Goal: Task Accomplishment & Management: Use online tool/utility

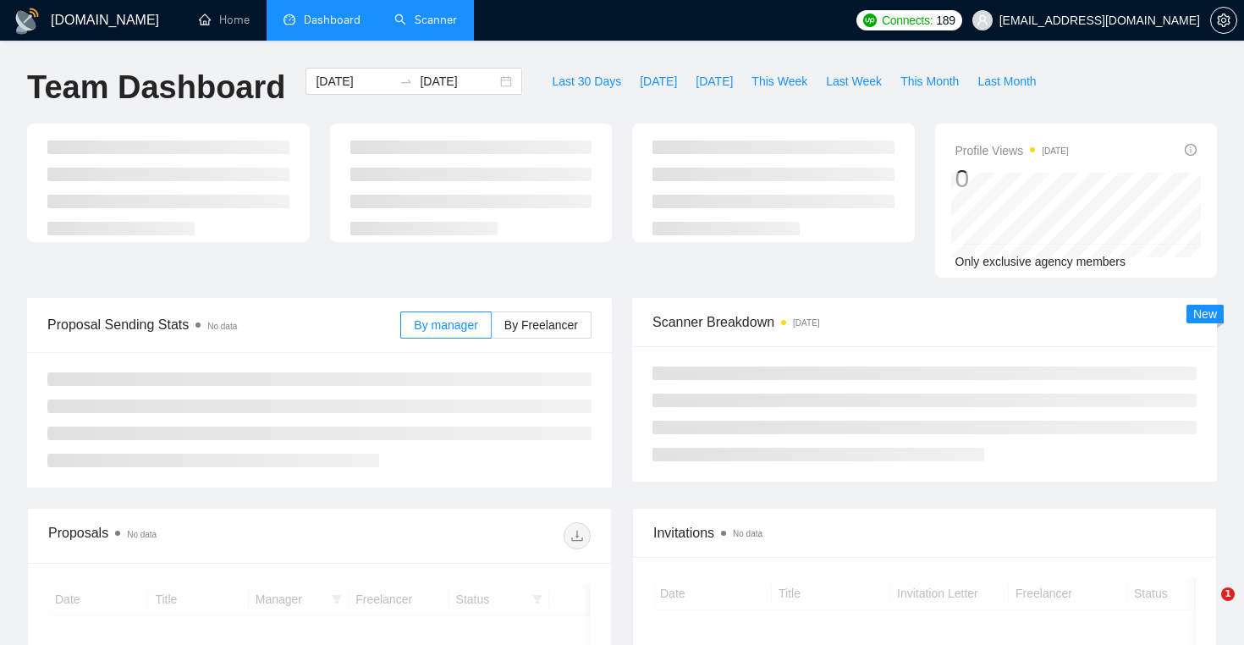
click at [454, 21] on link "Scanner" at bounding box center [425, 20] width 63 height 14
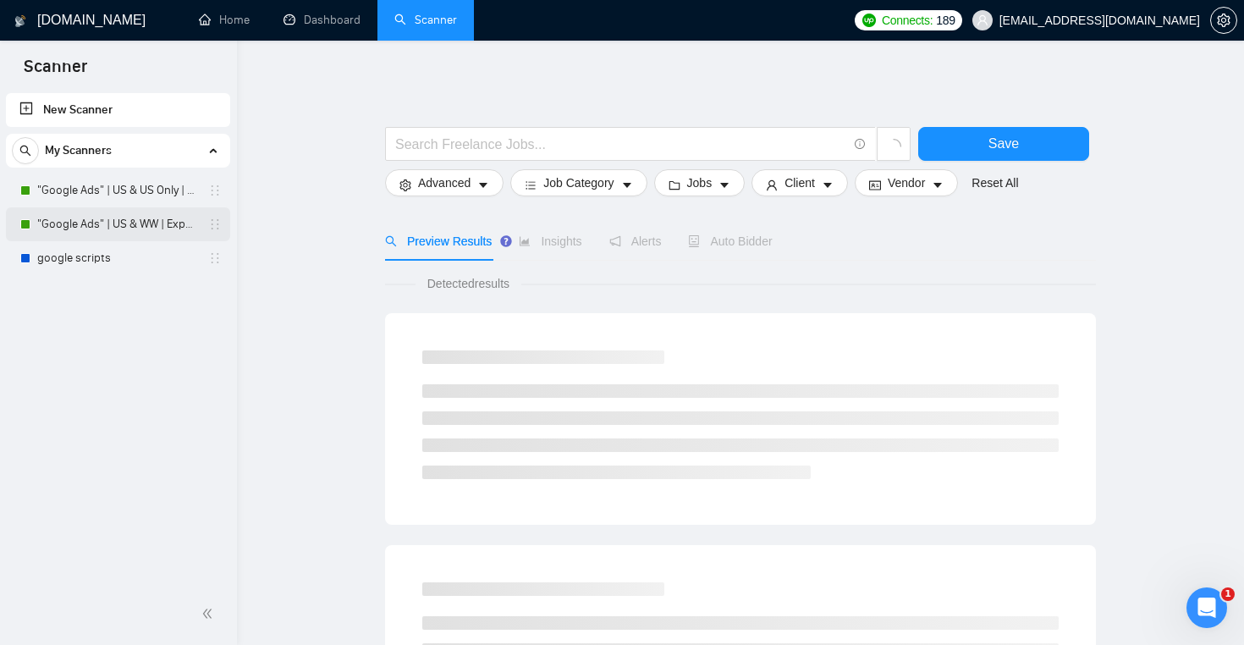
click at [124, 227] on link ""Google Ads" | US & WW | Expert" at bounding box center [117, 224] width 161 height 34
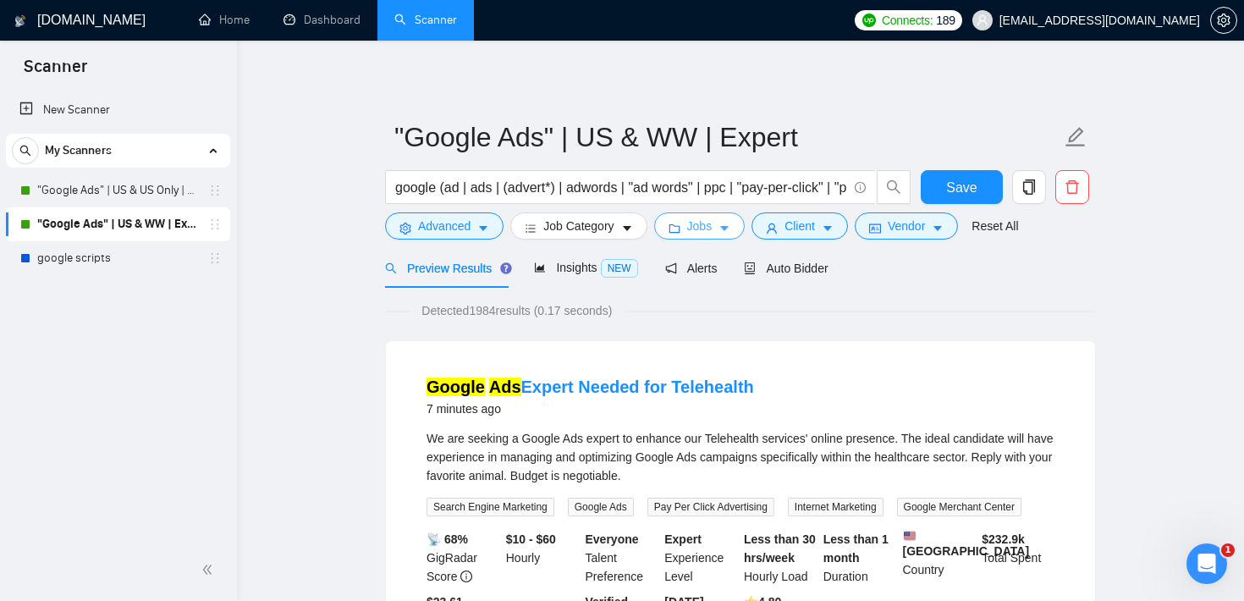
click at [725, 229] on icon "caret-down" at bounding box center [725, 229] width 12 height 12
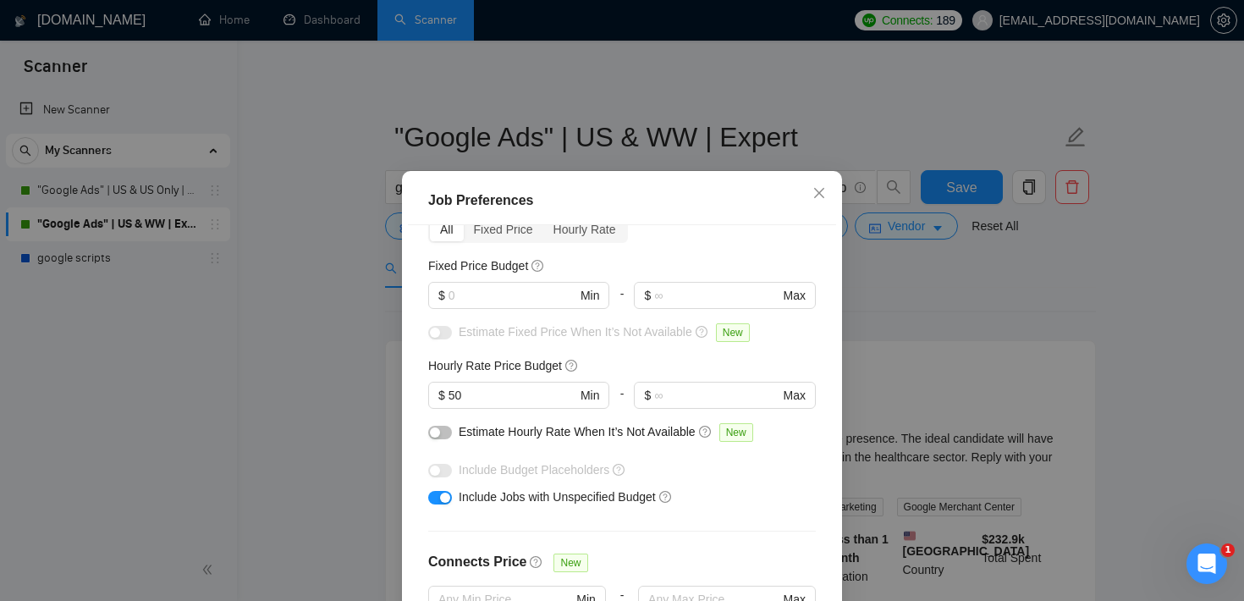
scroll to position [121, 0]
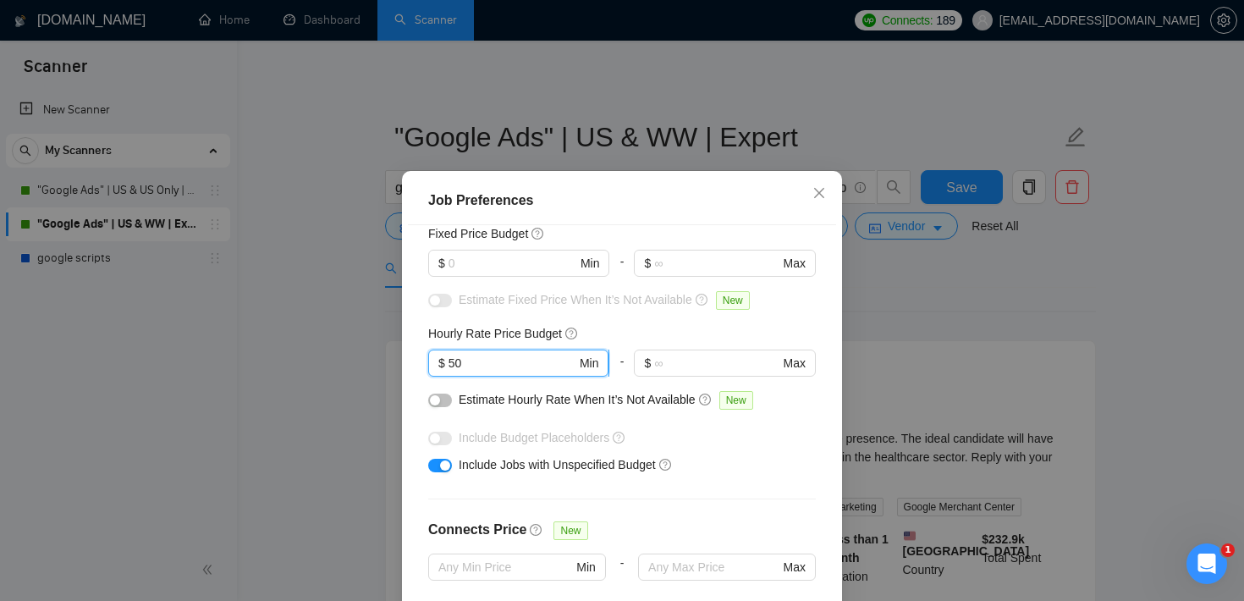
click at [490, 363] on input "50" at bounding box center [513, 363] width 128 height 19
click at [548, 267] on input "text" at bounding box center [513, 263] width 128 height 19
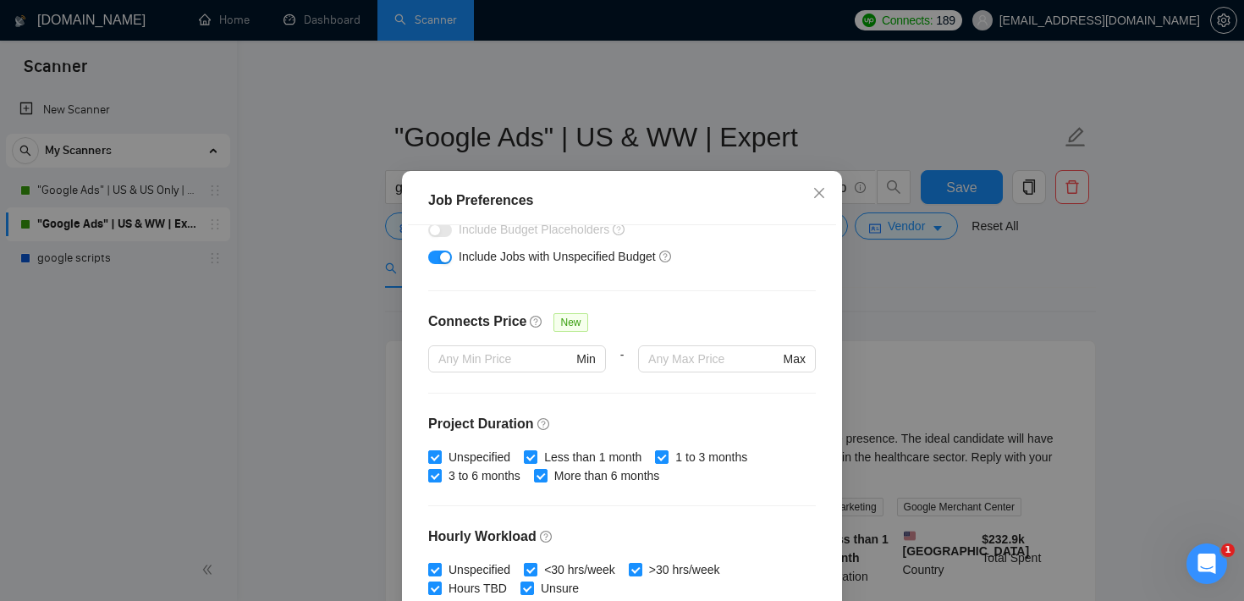
scroll to position [533, 0]
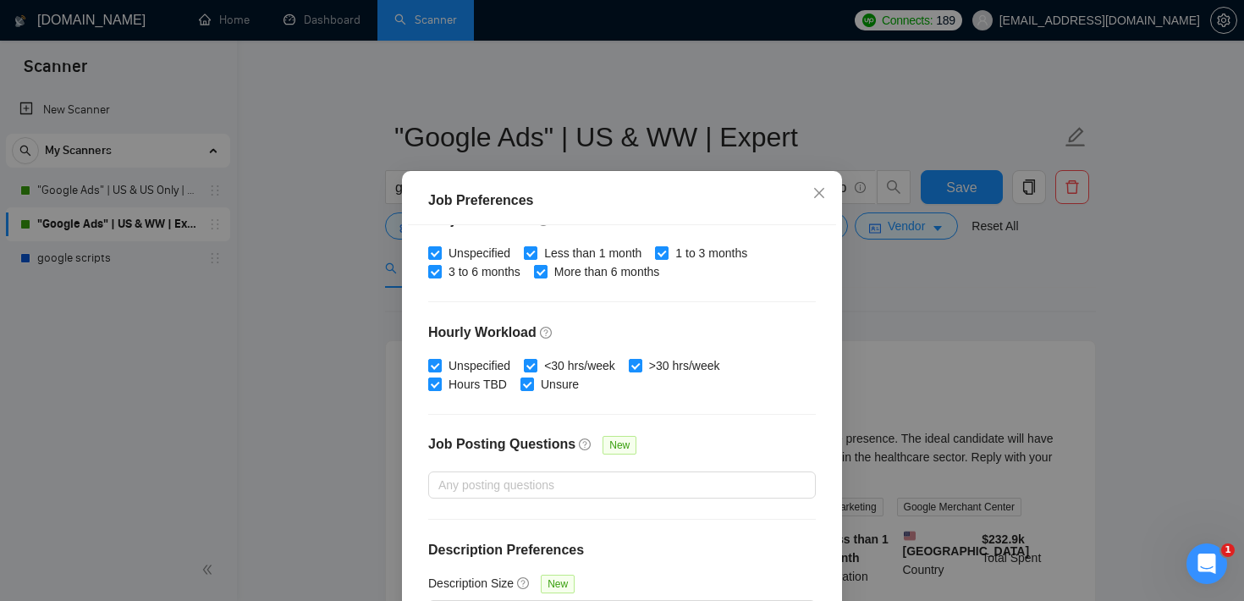
click at [923, 292] on div "Job Preferences Budget Project Type All Fixed Price Hourly Rate Fixed Price Bud…" at bounding box center [622, 300] width 1244 height 601
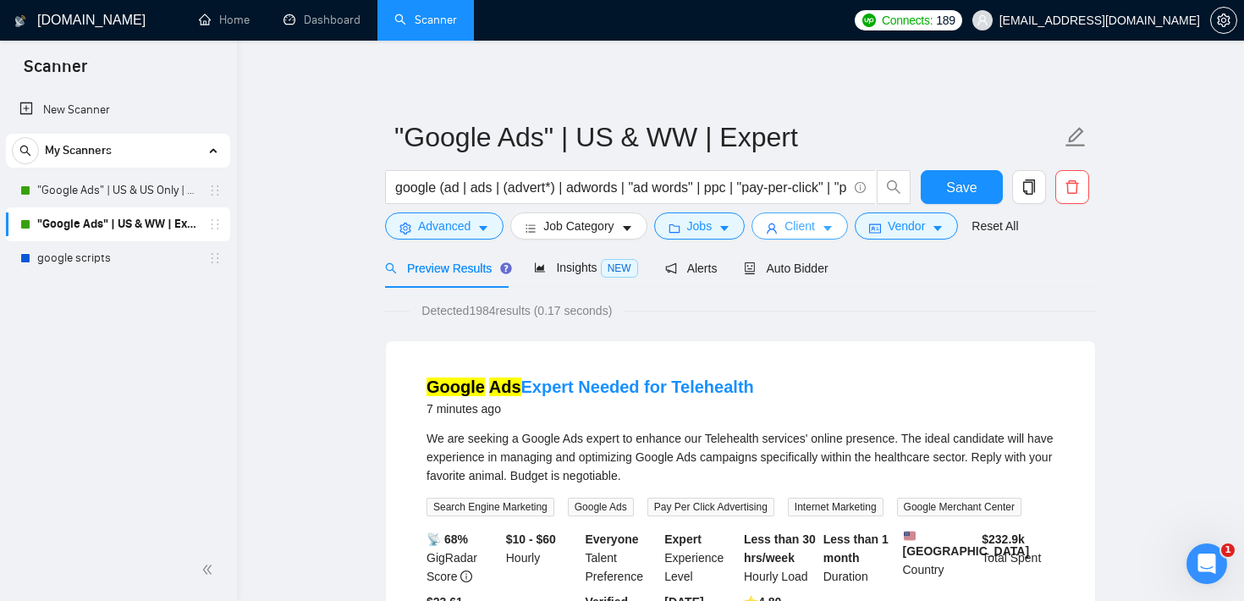
click at [802, 219] on span "Client" at bounding box center [800, 226] width 30 height 19
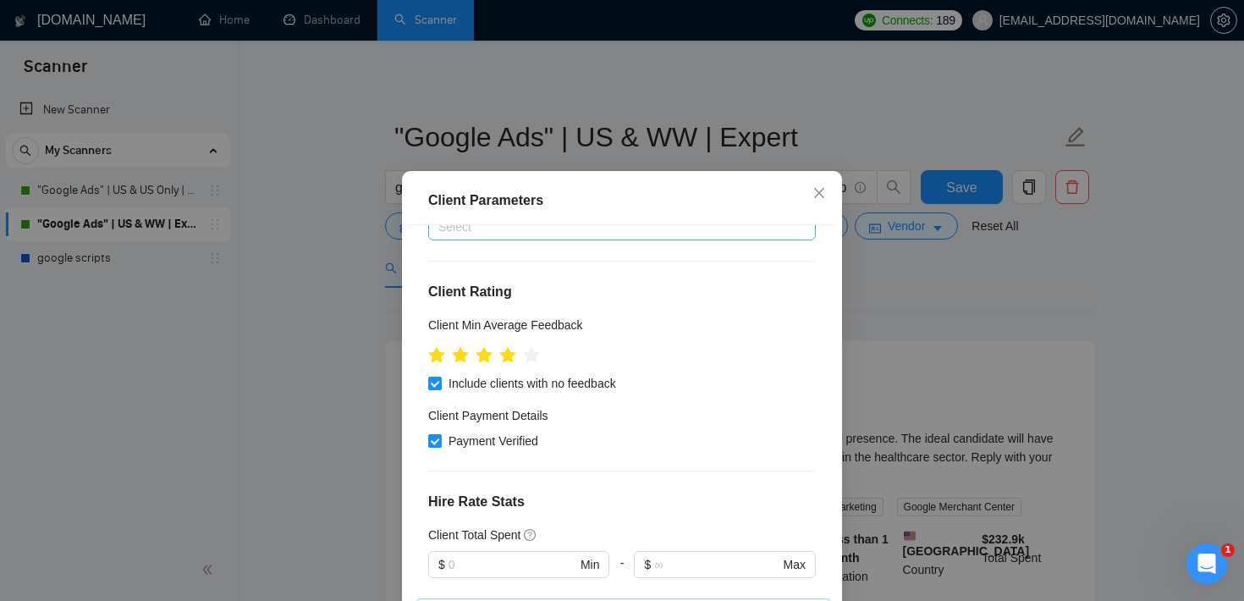
scroll to position [144, 0]
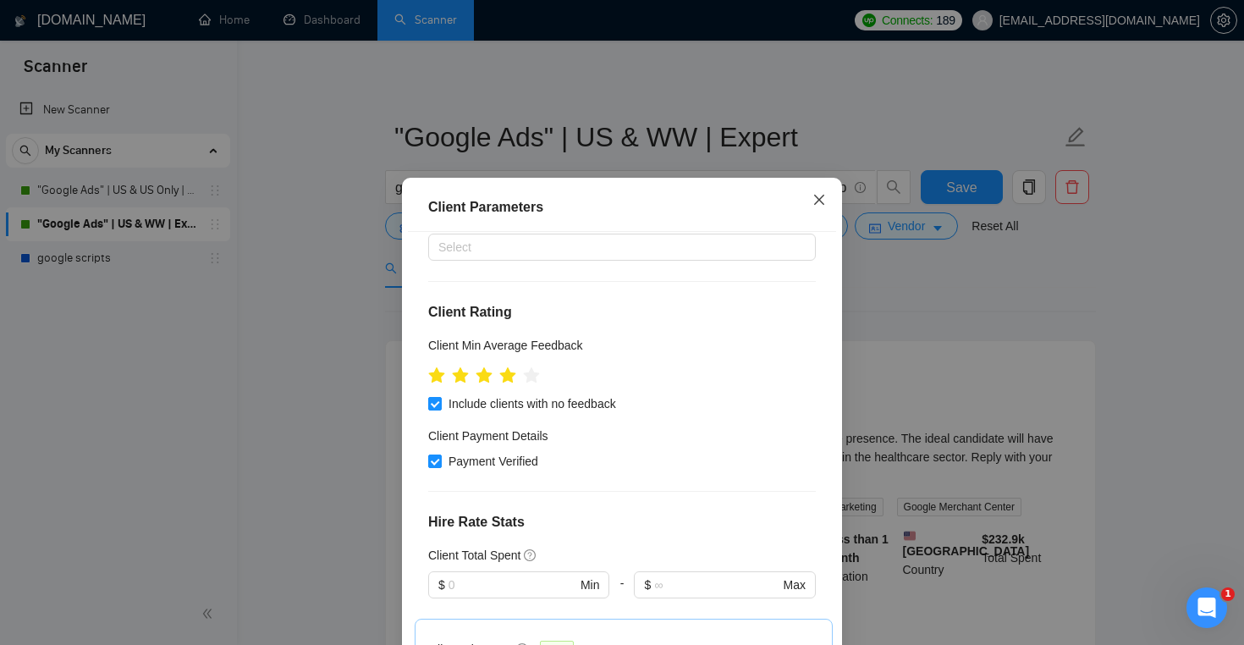
click at [825, 204] on icon "close" at bounding box center [820, 200] width 14 height 14
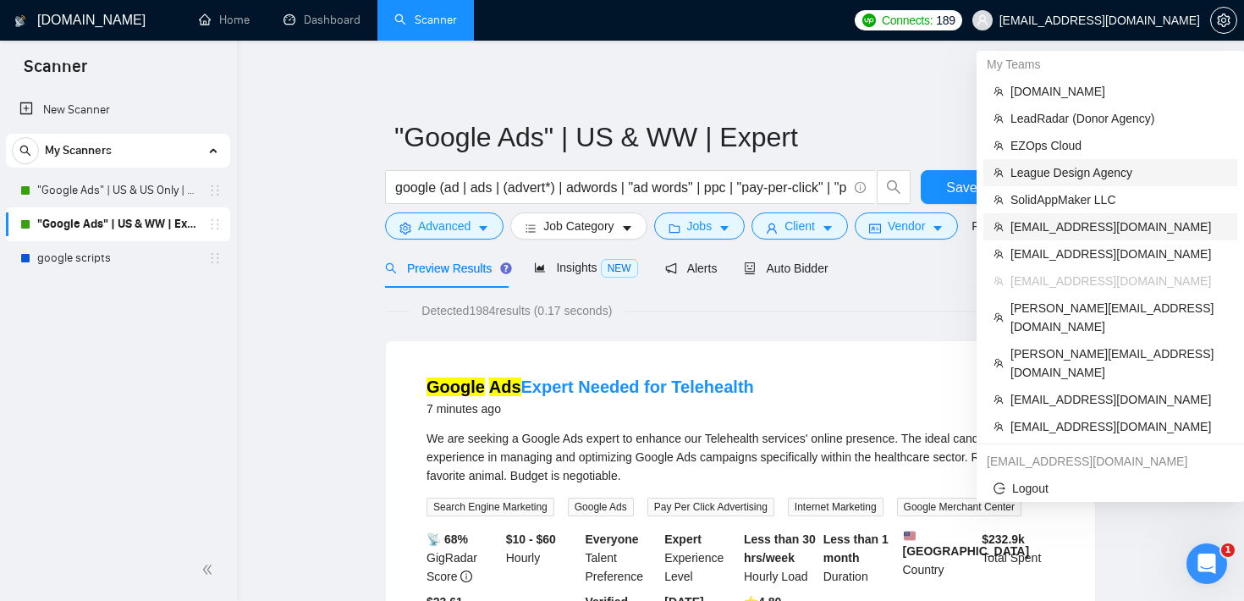
click at [1073, 226] on span "[EMAIL_ADDRESS][DOMAIN_NAME]" at bounding box center [1119, 227] width 217 height 19
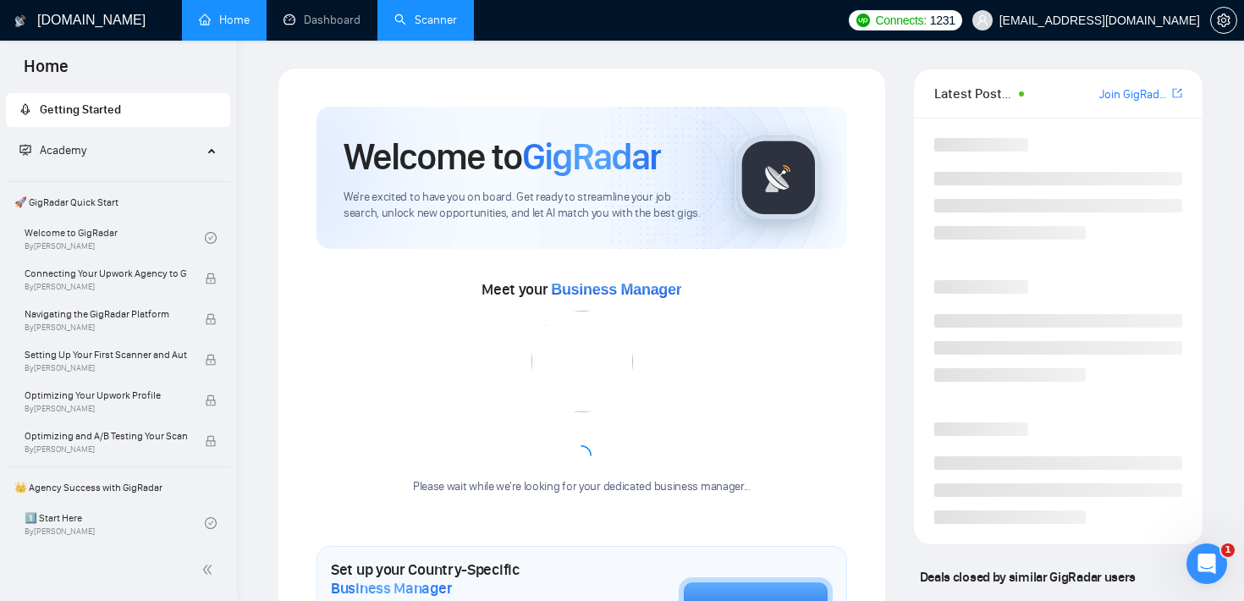
click at [404, 27] on link "Scanner" at bounding box center [425, 20] width 63 height 14
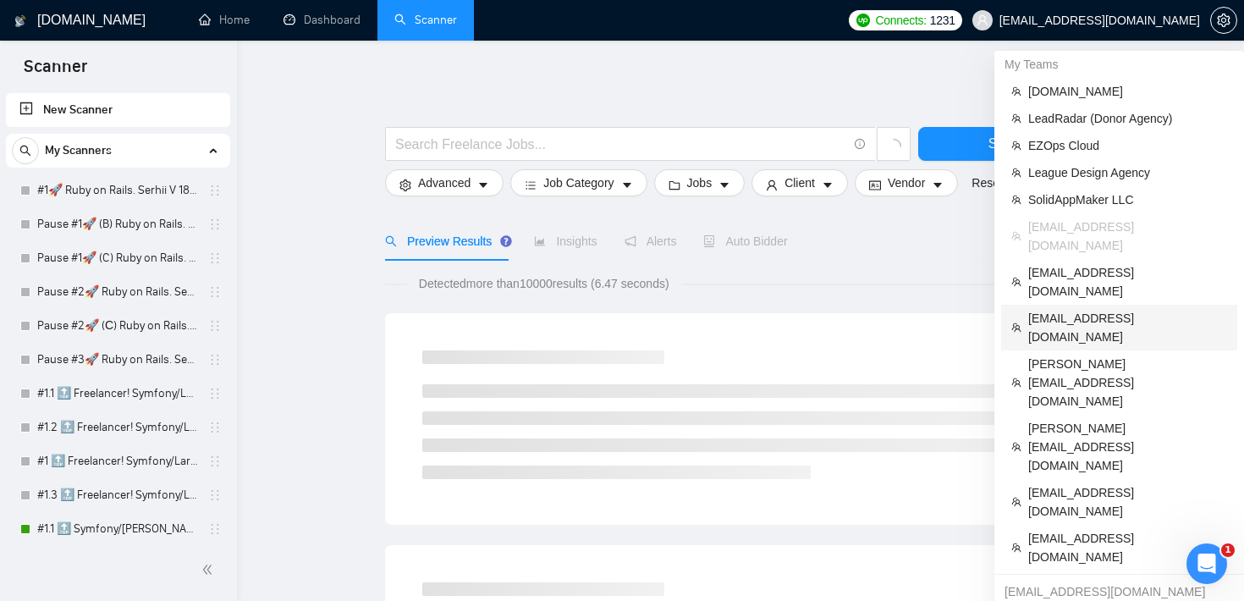
click at [1134, 309] on span "[EMAIL_ADDRESS][DOMAIN_NAME]" at bounding box center [1127, 327] width 199 height 37
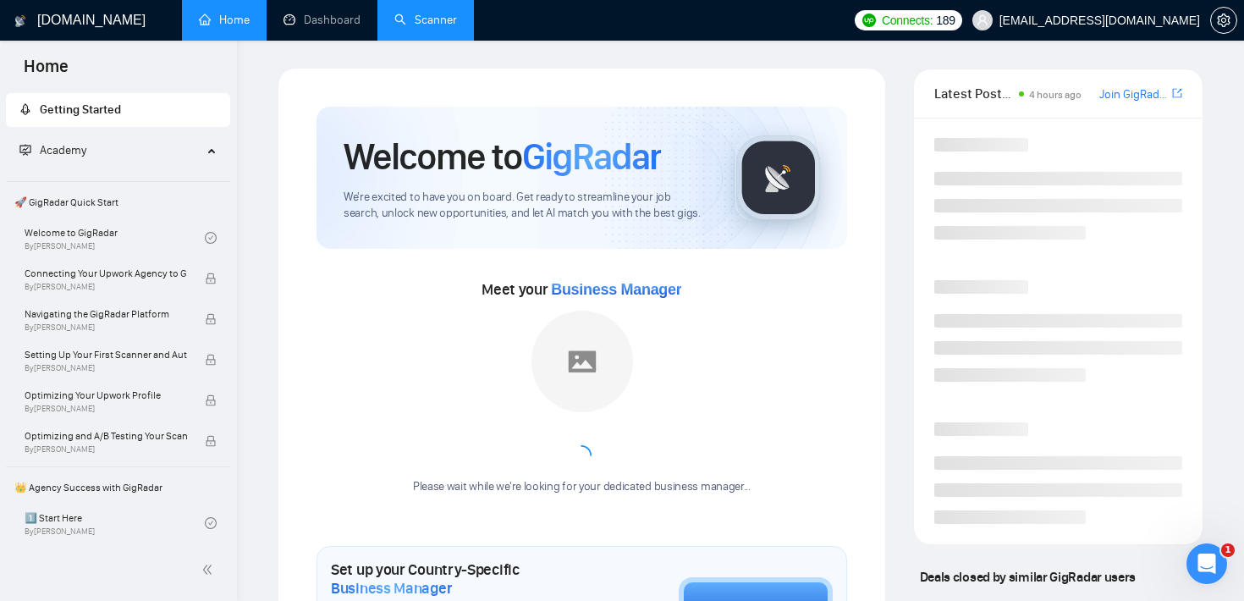
click at [416, 23] on link "Scanner" at bounding box center [425, 20] width 63 height 14
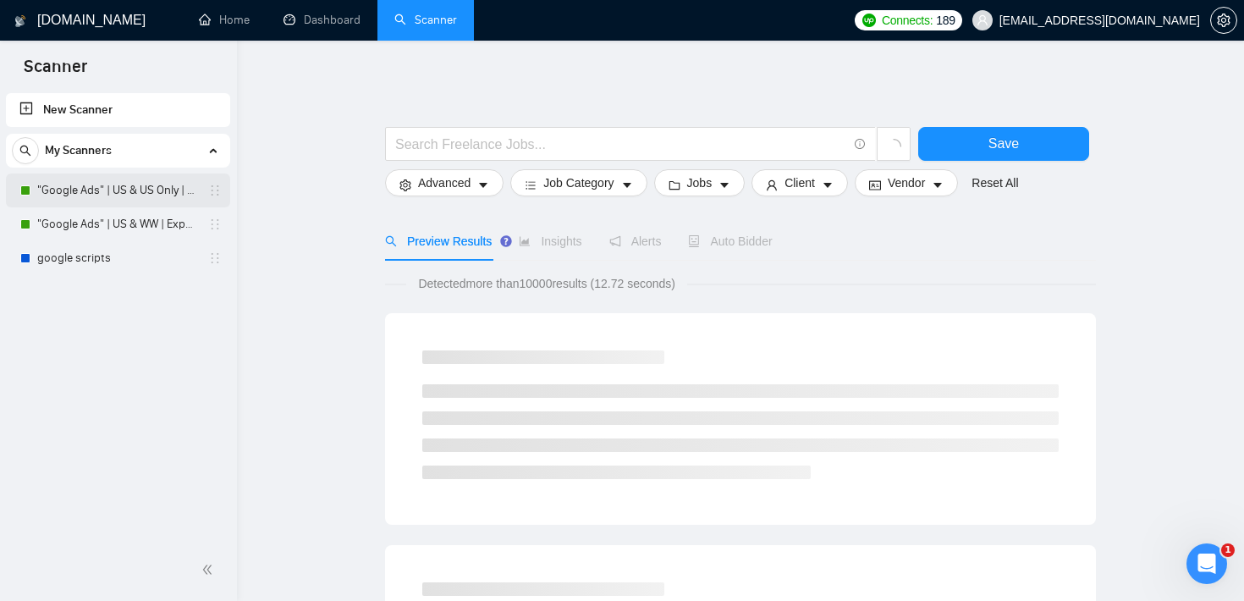
click at [169, 191] on link ""Google Ads" | US & US Only | Expert" at bounding box center [117, 191] width 161 height 34
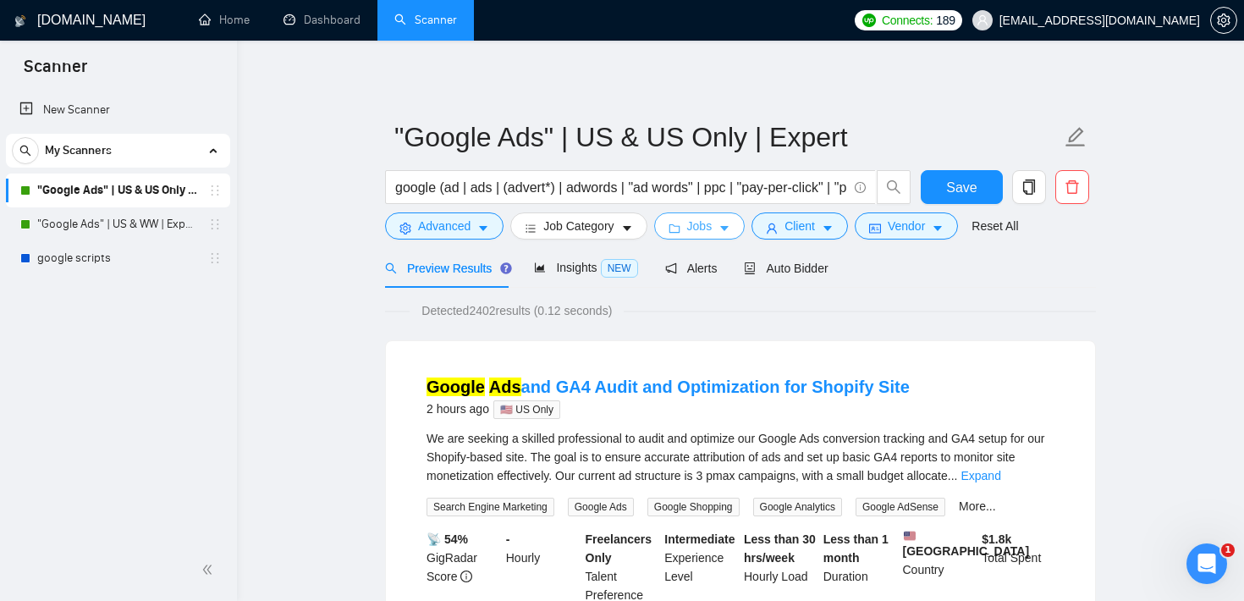
click at [709, 228] on span "Jobs" at bounding box center [699, 226] width 25 height 19
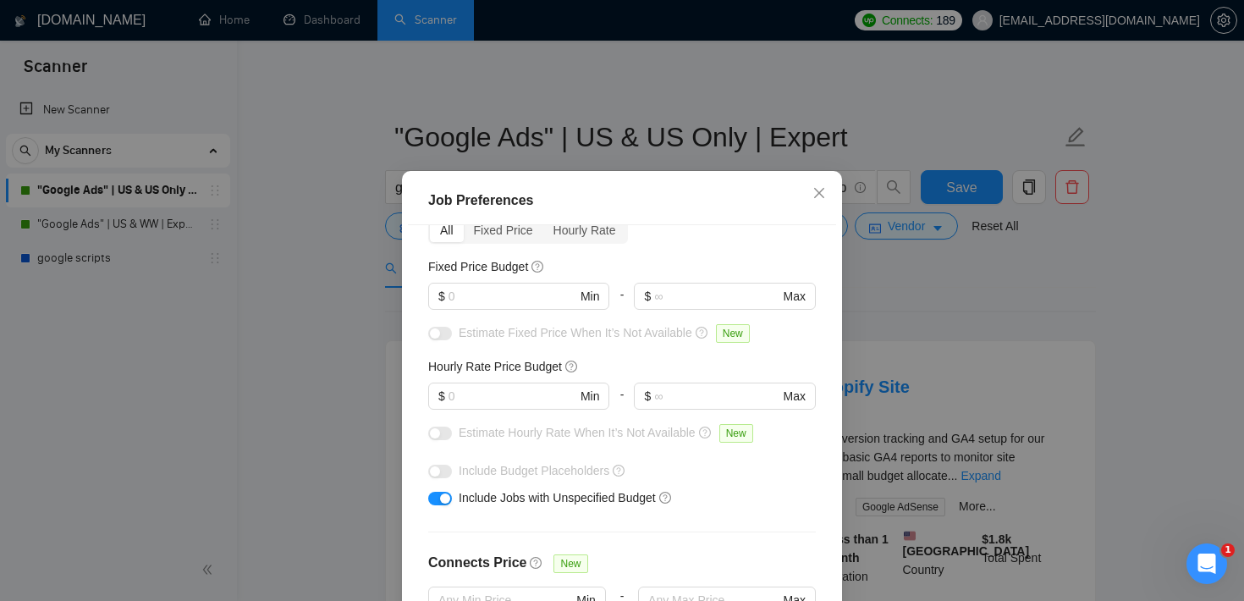
scroll to position [89, 0]
click at [517, 298] on input "text" at bounding box center [513, 295] width 128 height 19
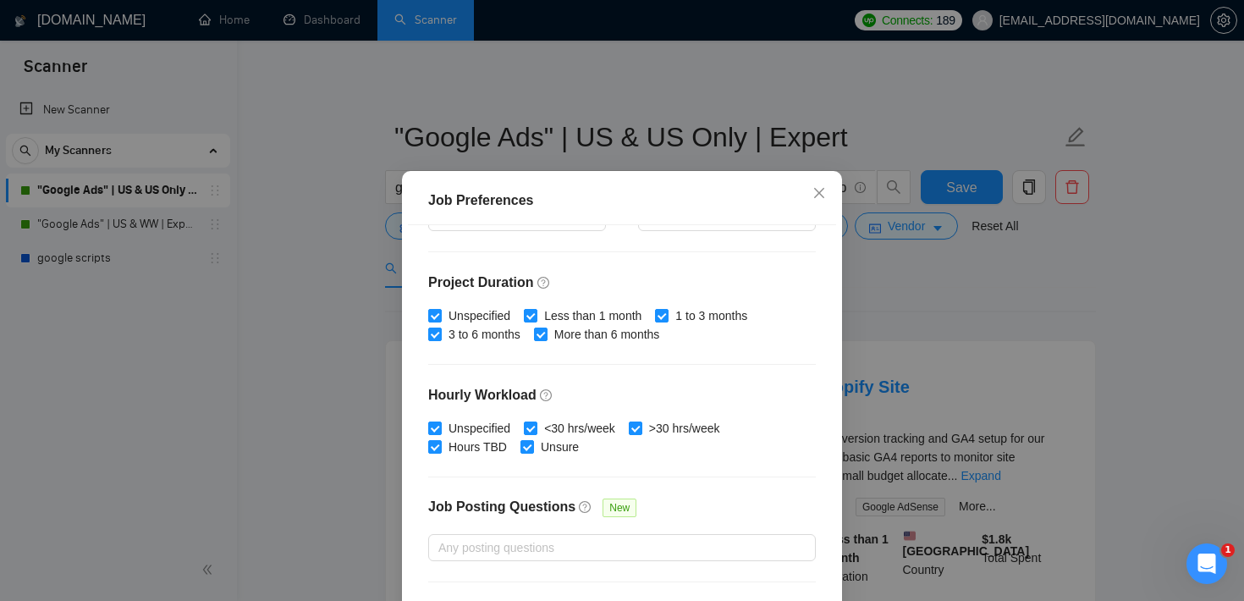
scroll to position [477, 0]
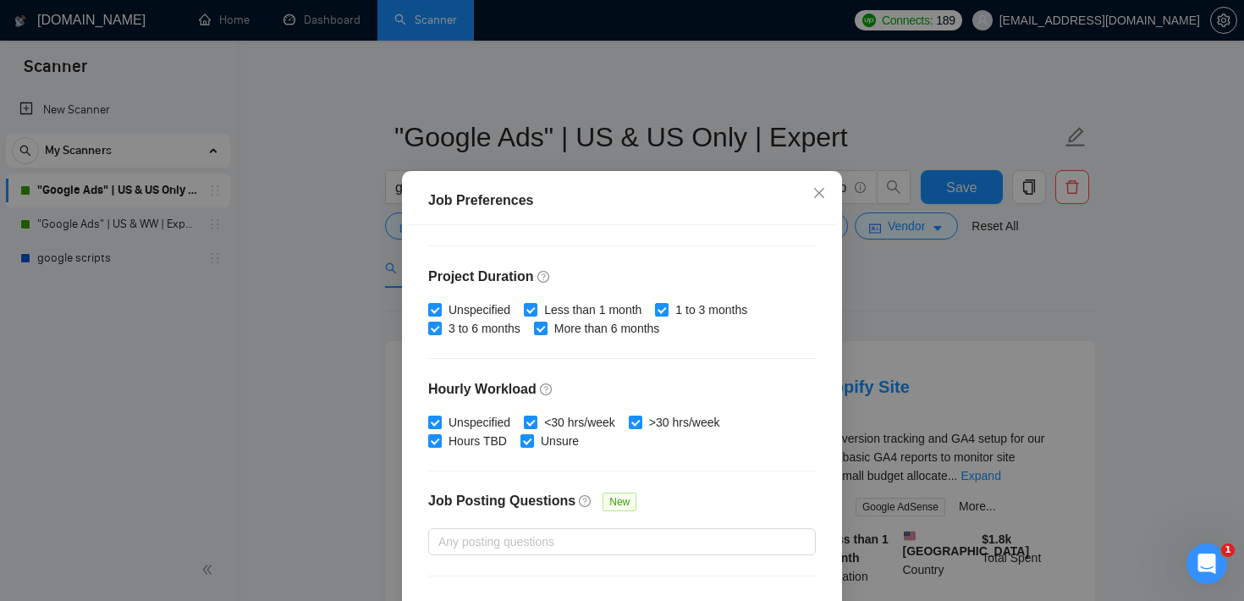
click at [899, 296] on div "Job Preferences Budget Project Type All Fixed Price Hourly Rate Fixed Price Bud…" at bounding box center [622, 300] width 1244 height 601
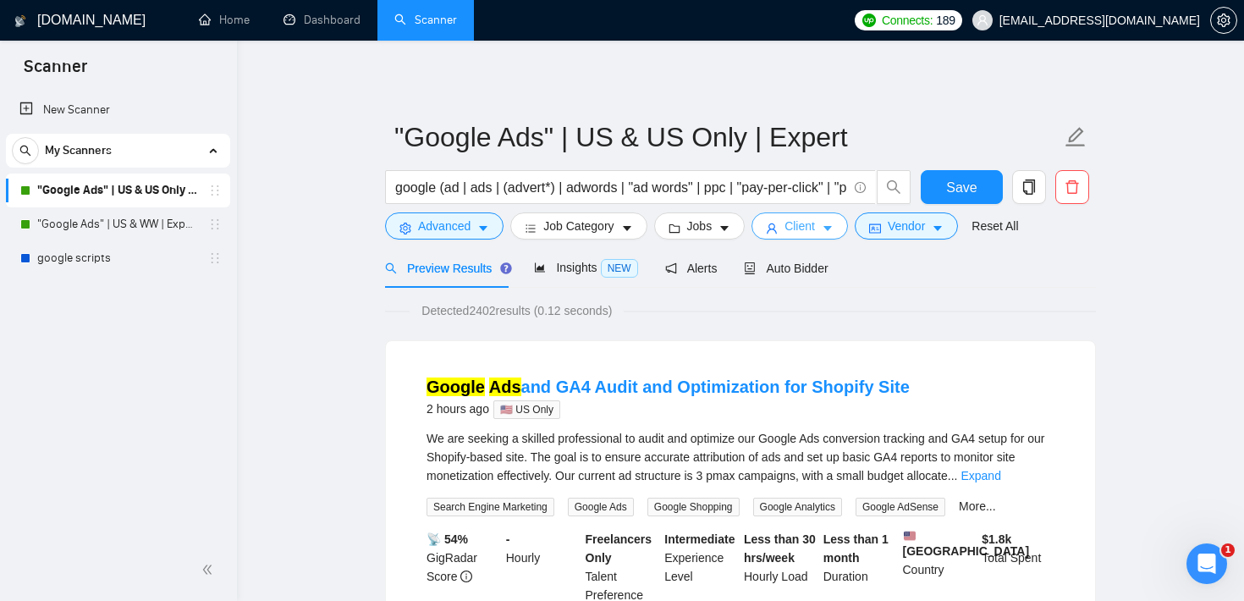
click at [810, 230] on span "Client" at bounding box center [800, 226] width 30 height 19
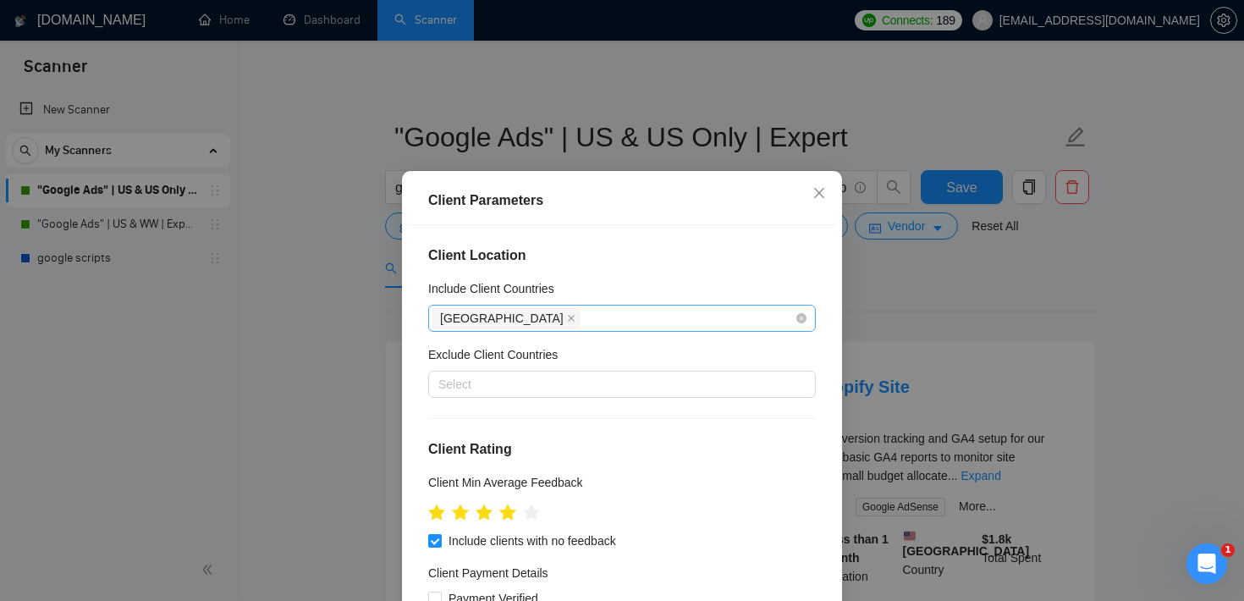
click at [575, 317] on div "[GEOGRAPHIC_DATA]" at bounding box center [614, 318] width 362 height 24
click at [600, 261] on h4 "Client Location" at bounding box center [622, 255] width 388 height 20
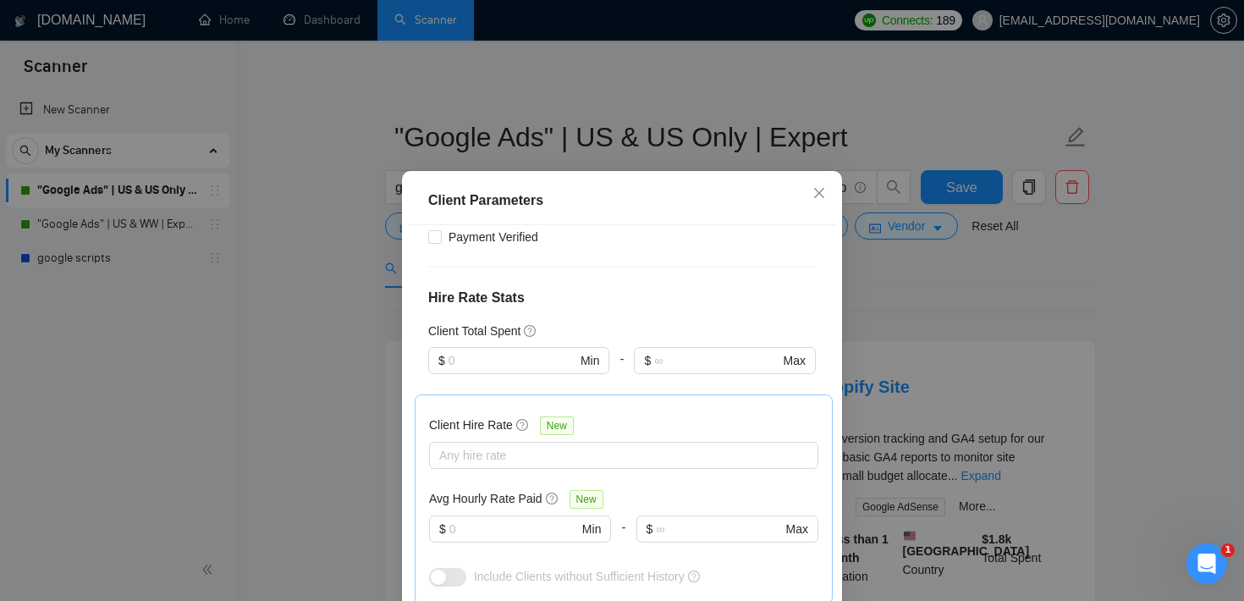
scroll to position [378, 0]
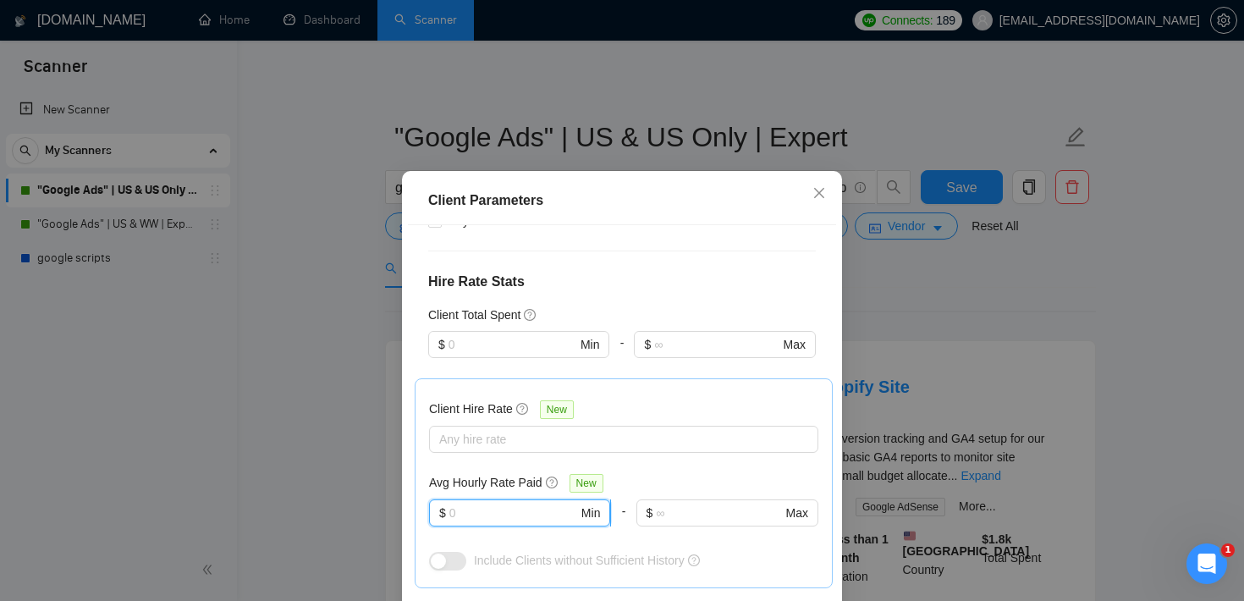
click at [474, 508] on input "text" at bounding box center [513, 513] width 129 height 19
click at [1006, 272] on div "Client Parameters Client Location Include Client Countries United States Exclud…" at bounding box center [622, 300] width 1244 height 601
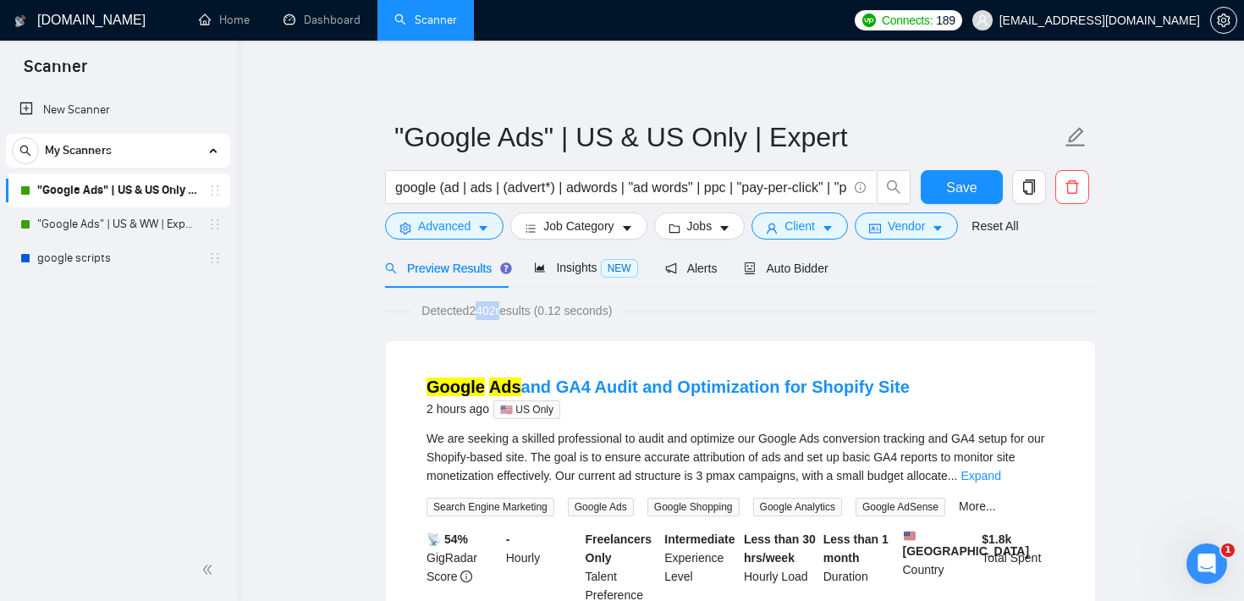
drag, startPoint x: 477, startPoint y: 309, endPoint x: 506, endPoint y: 309, distance: 29.6
click at [506, 309] on span "Detected 2402 results (0.12 seconds)" at bounding box center [517, 310] width 214 height 19
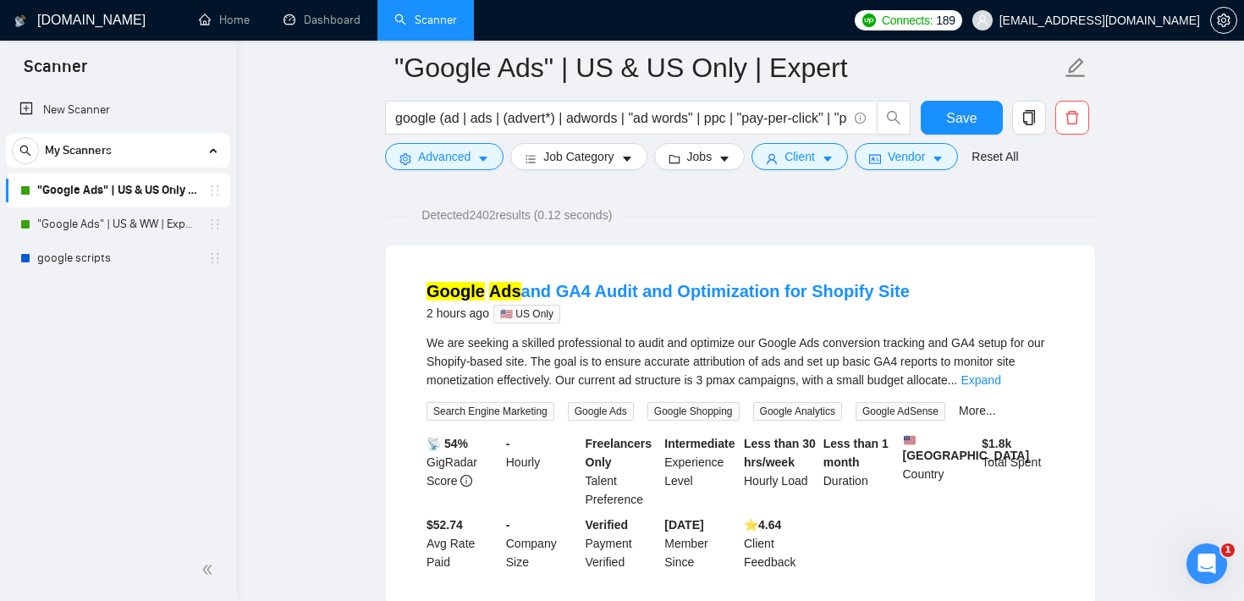
scroll to position [120, 0]
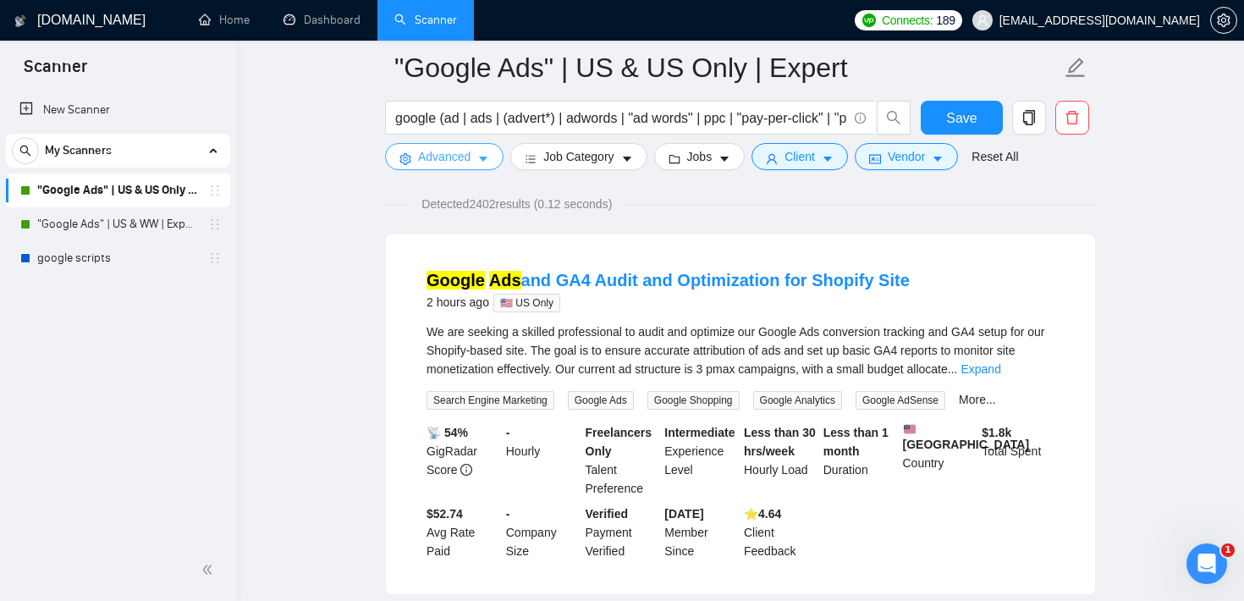
click at [480, 158] on icon "caret-down" at bounding box center [483, 159] width 12 height 12
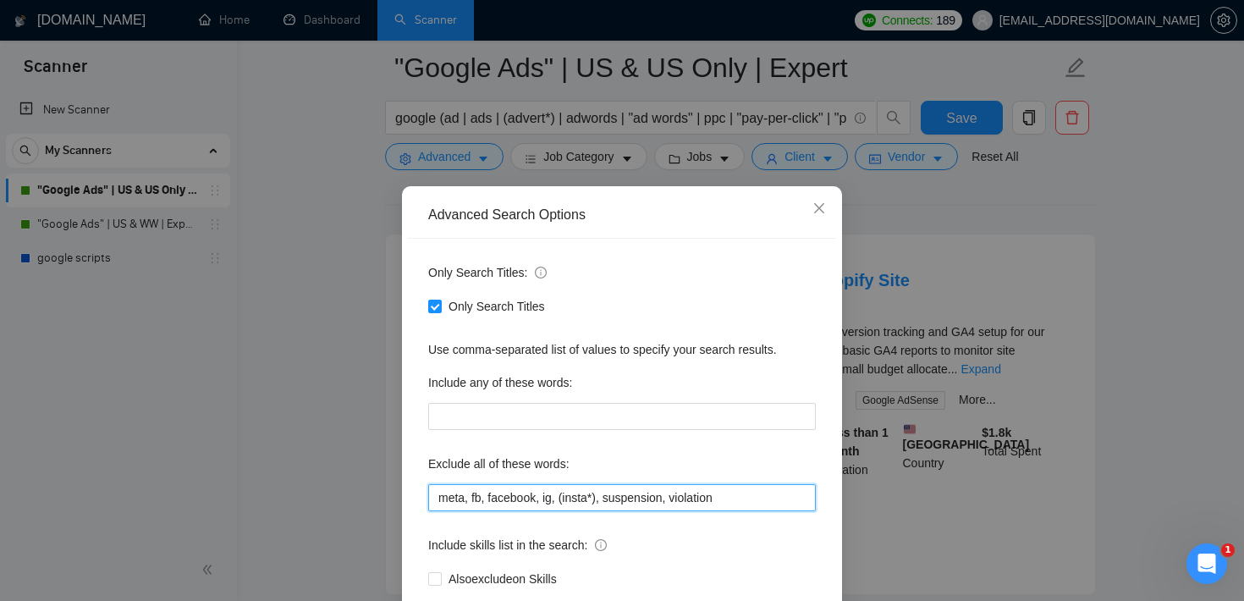
click at [571, 489] on input "meta, fb, facebook, ig, (insta*), suspension, violation" at bounding box center [622, 497] width 388 height 27
click at [830, 216] on span "Close" at bounding box center [820, 209] width 46 height 46
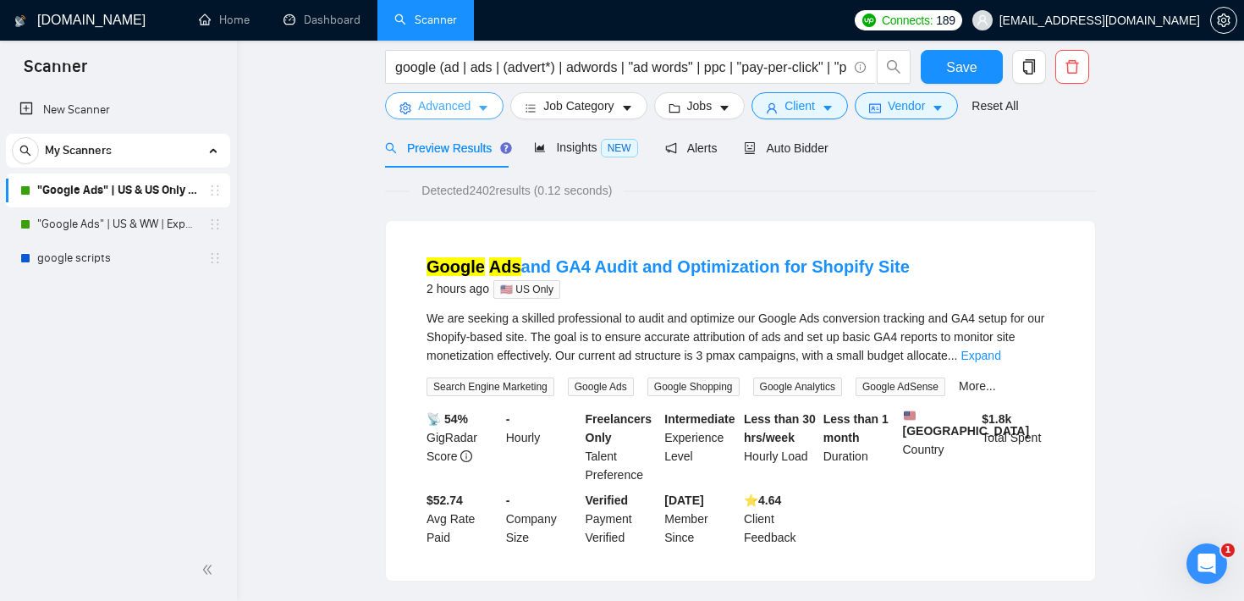
scroll to position [0, 0]
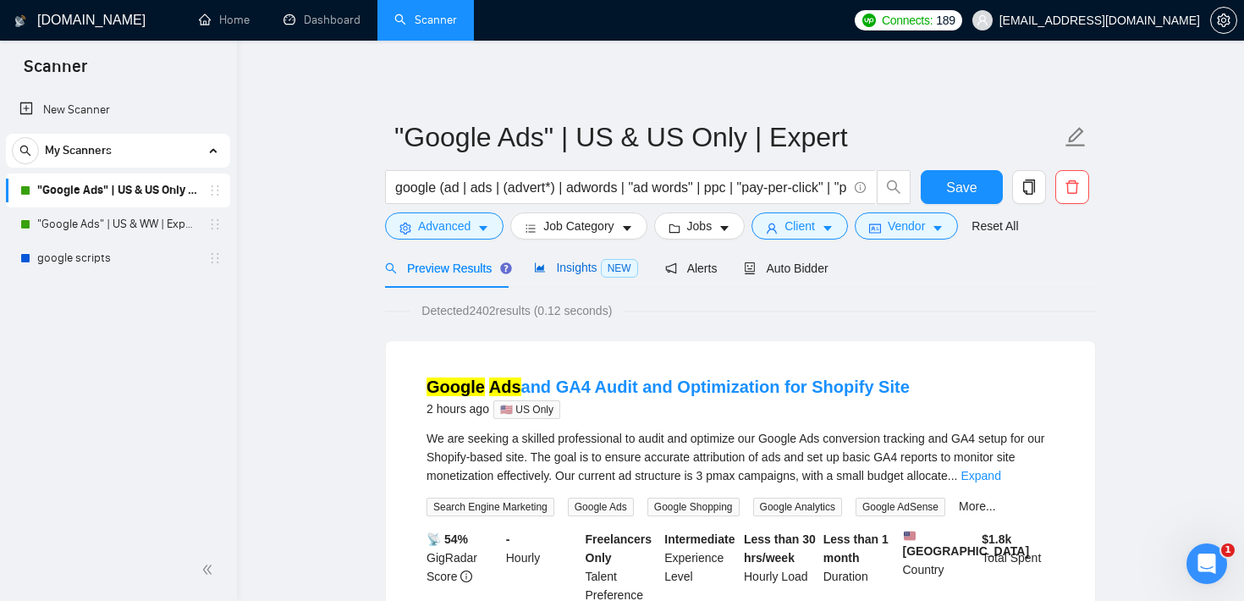
click at [580, 275] on div "Insights NEW" at bounding box center [585, 267] width 103 height 19
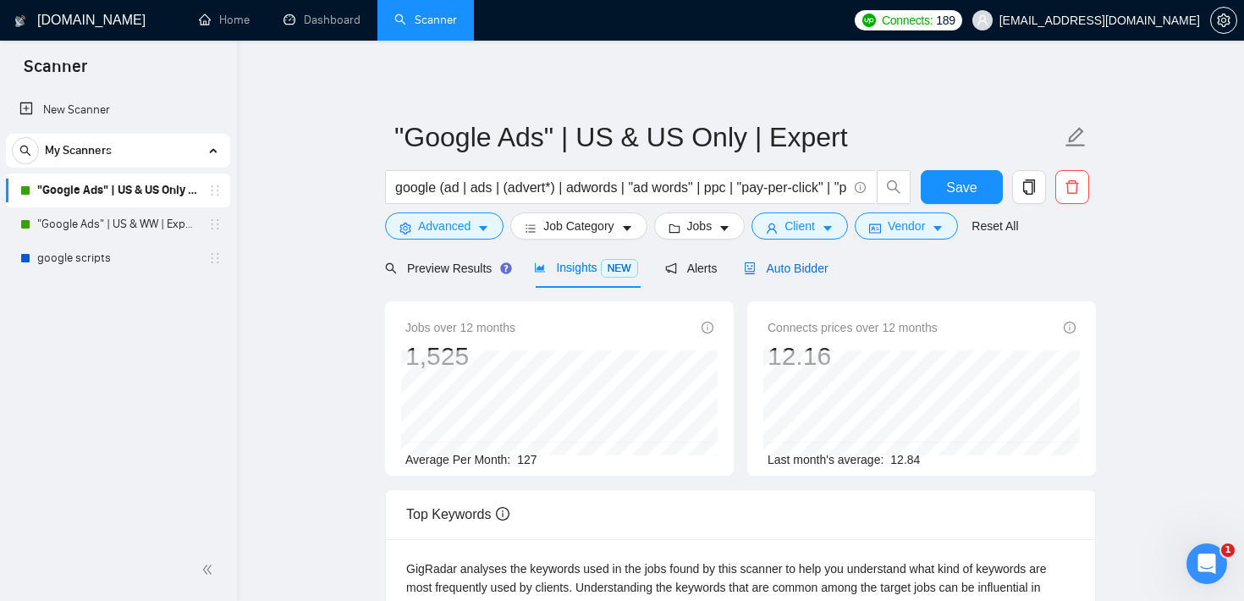
click at [814, 272] on span "Auto Bidder" at bounding box center [786, 269] width 84 height 14
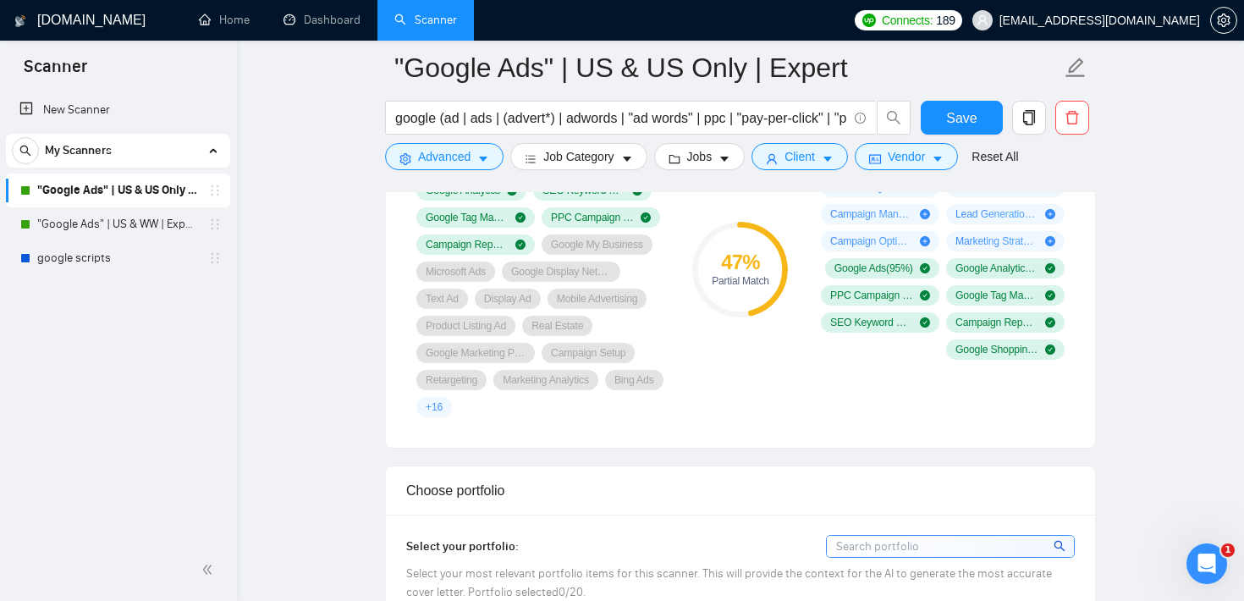
scroll to position [1113, 0]
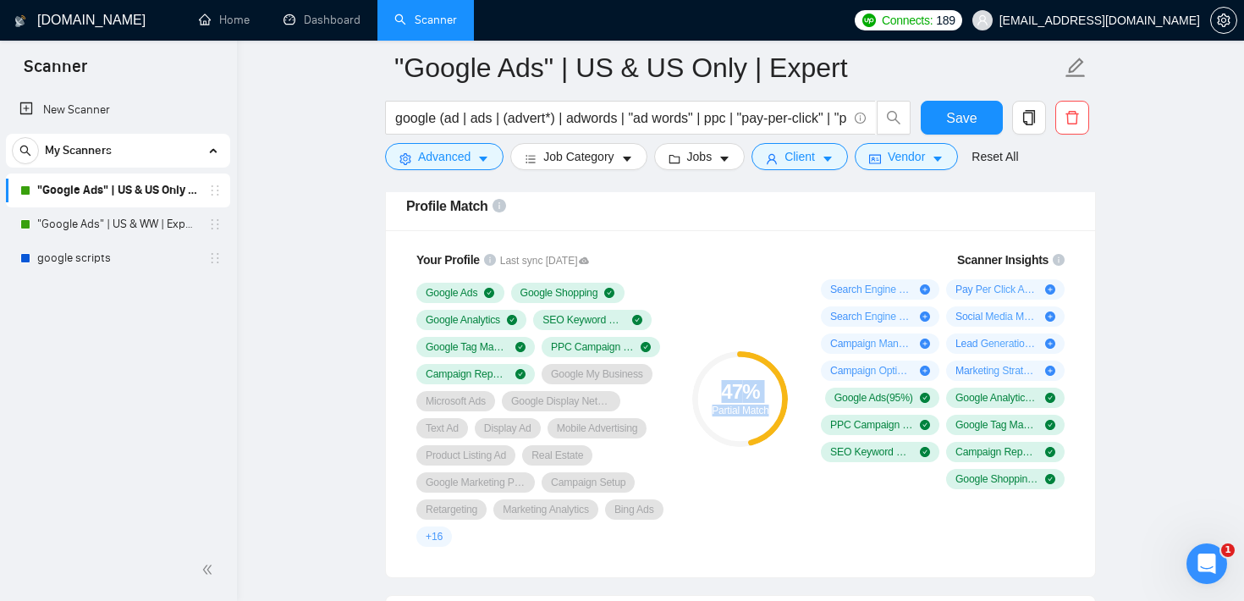
drag, startPoint x: 720, startPoint y: 385, endPoint x: 772, endPoint y: 408, distance: 56.5
click at [772, 408] on div "47 % Partial Match" at bounding box center [740, 399] width 96 height 34
click at [777, 245] on div "47 % Partial Match" at bounding box center [740, 398] width 113 height 317
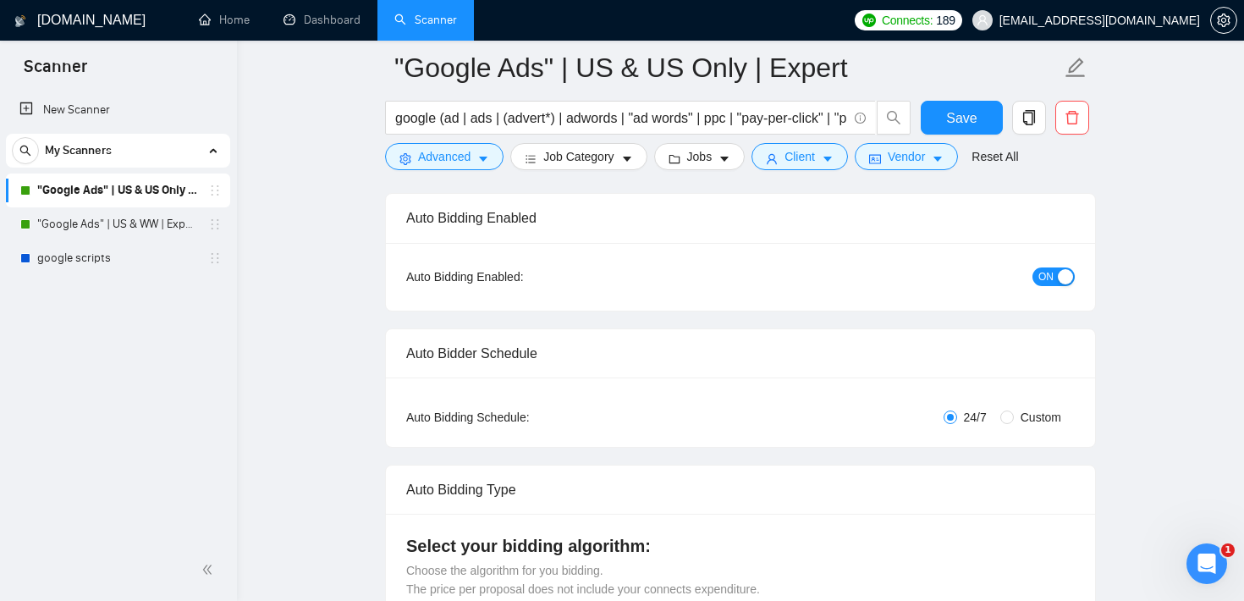
scroll to position [121, 0]
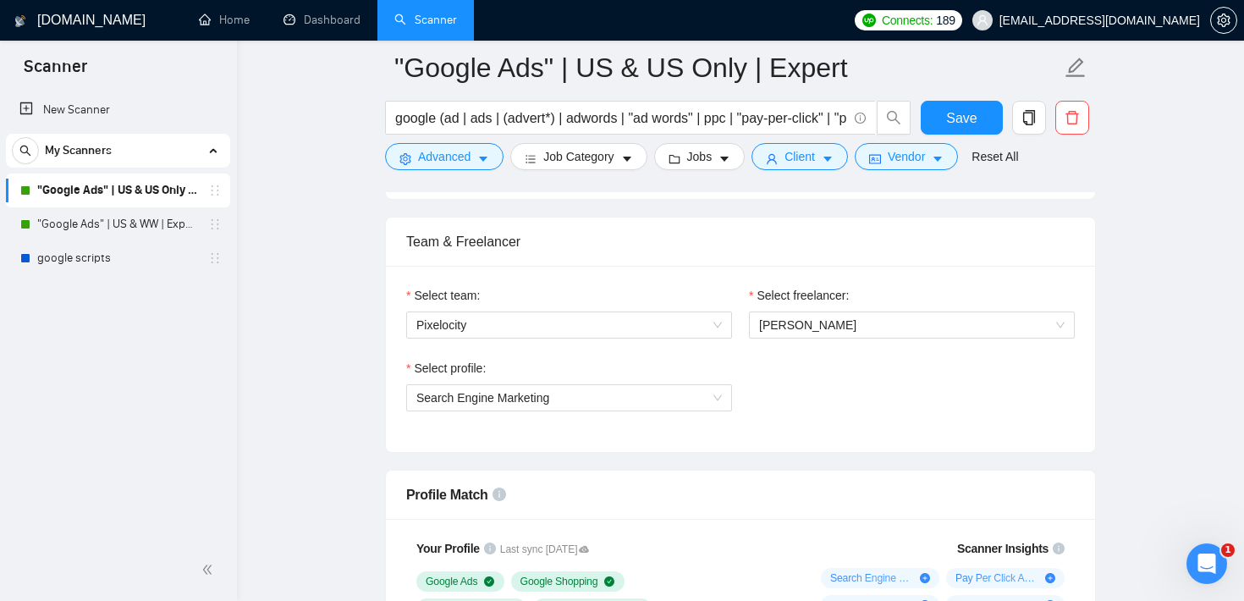
scroll to position [830, 0]
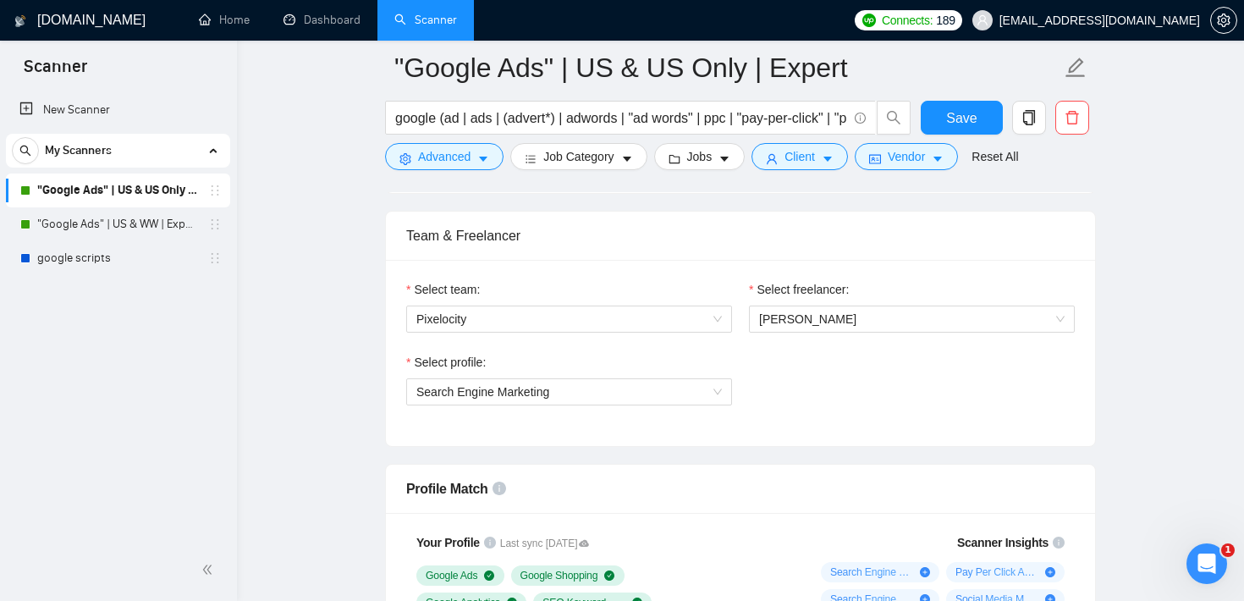
click at [883, 382] on div "Select profile: Search Engine Marketing" at bounding box center [741, 389] width 686 height 73
click at [702, 389] on span "Search Engine Marketing" at bounding box center [569, 391] width 306 height 25
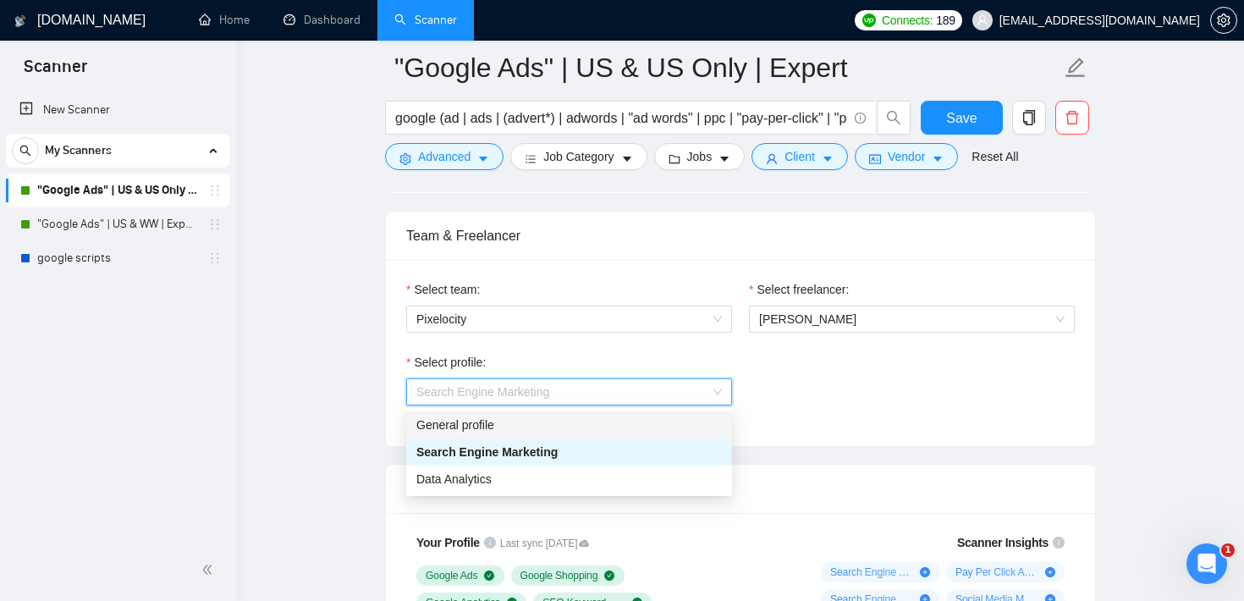
click at [751, 349] on div "Select freelancer: Nick Ostroff" at bounding box center [912, 316] width 343 height 73
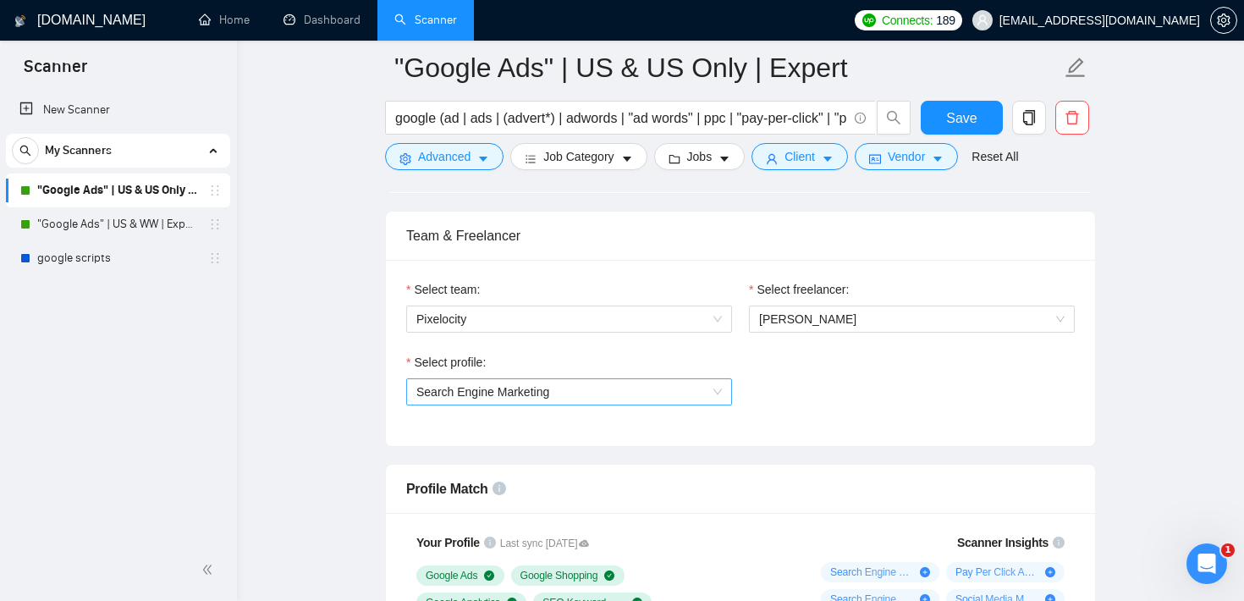
click at [574, 393] on span "Search Engine Marketing" at bounding box center [569, 391] width 306 height 25
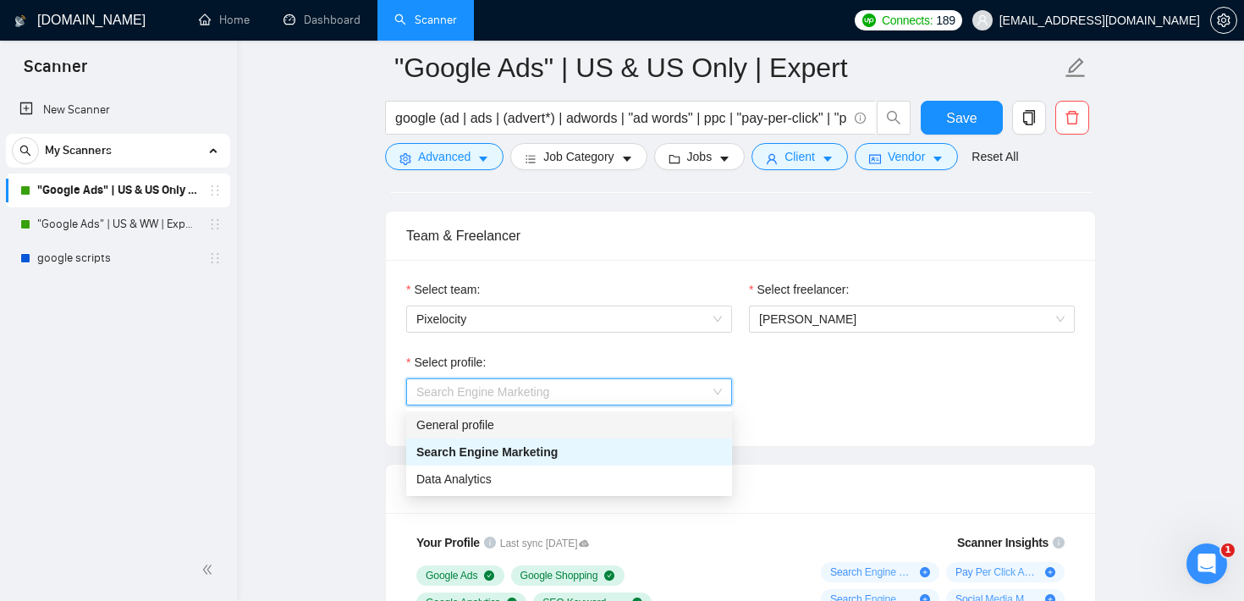
click at [770, 378] on div "Select profile: Search Engine Marketing" at bounding box center [741, 389] width 686 height 73
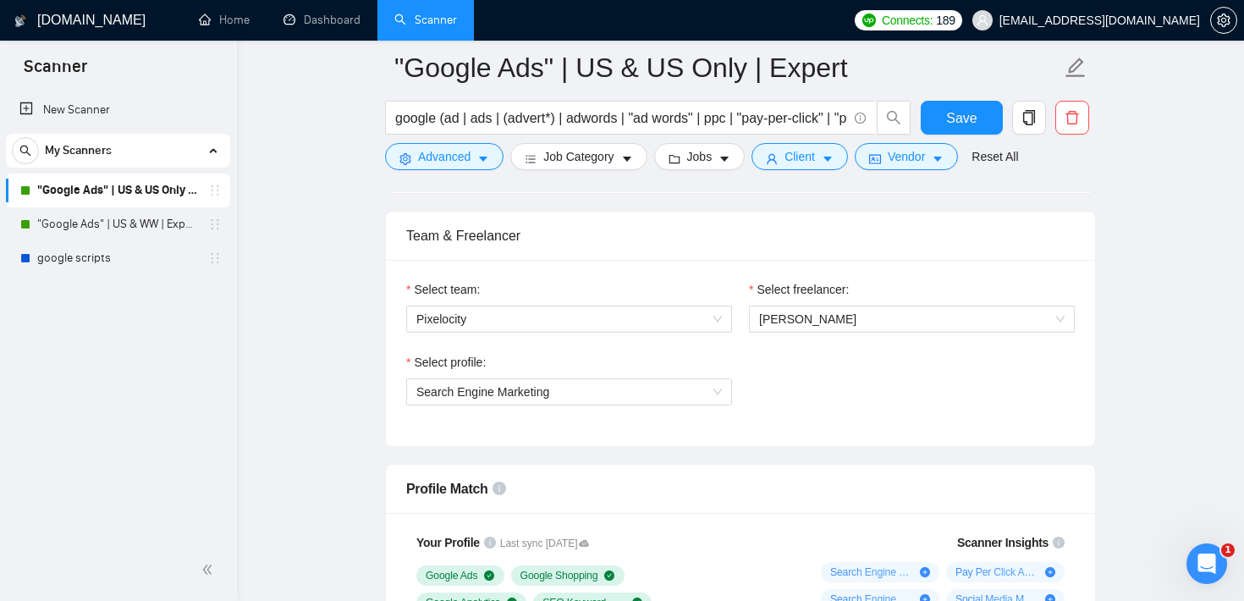
click at [770, 378] on div "Select profile: Search Engine Marketing" at bounding box center [741, 389] width 686 height 73
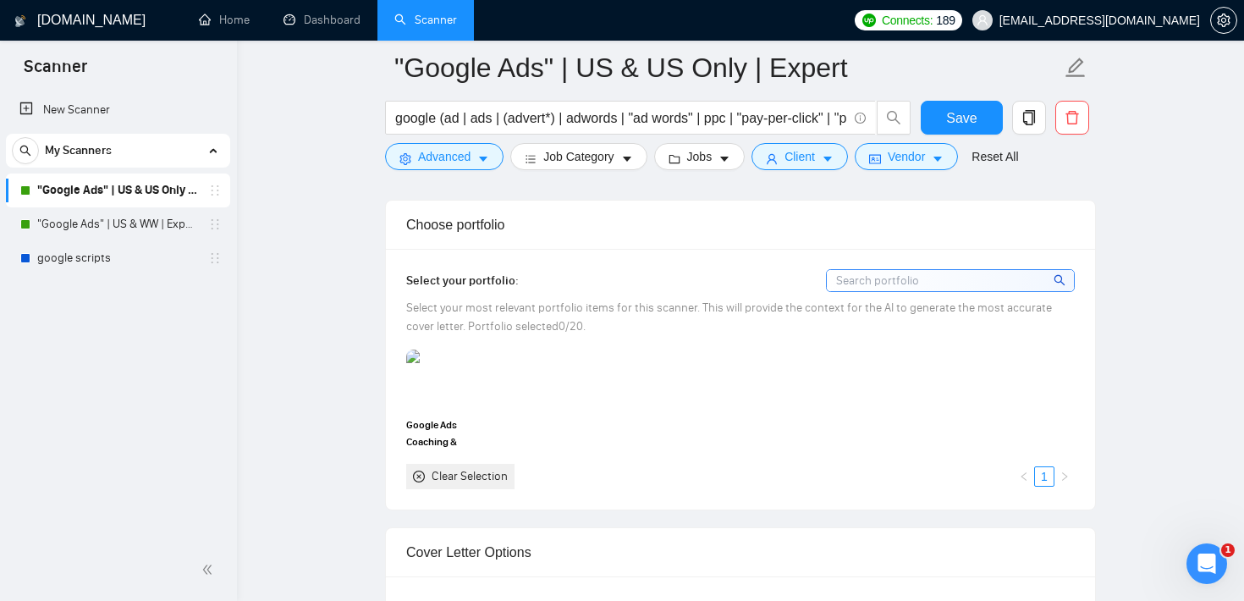
scroll to position [1495, 0]
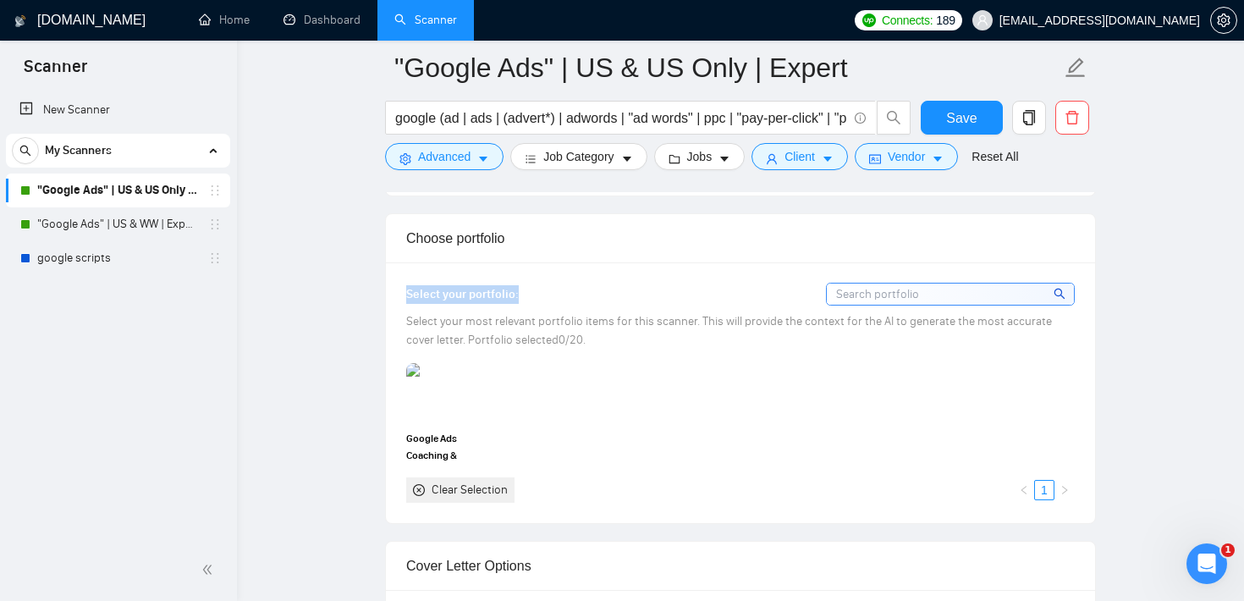
drag, startPoint x: 521, startPoint y: 295, endPoint x: 395, endPoint y: 294, distance: 125.3
click at [395, 294] on div "Select your portfolio: Select your most relevant portfolio items for this scann…" at bounding box center [740, 392] width 709 height 260
drag, startPoint x: 516, startPoint y: 292, endPoint x: 400, endPoint y: 299, distance: 116.2
click at [400, 299] on div "Select your portfolio: Select your most relevant portfolio items for this scann…" at bounding box center [740, 392] width 709 height 260
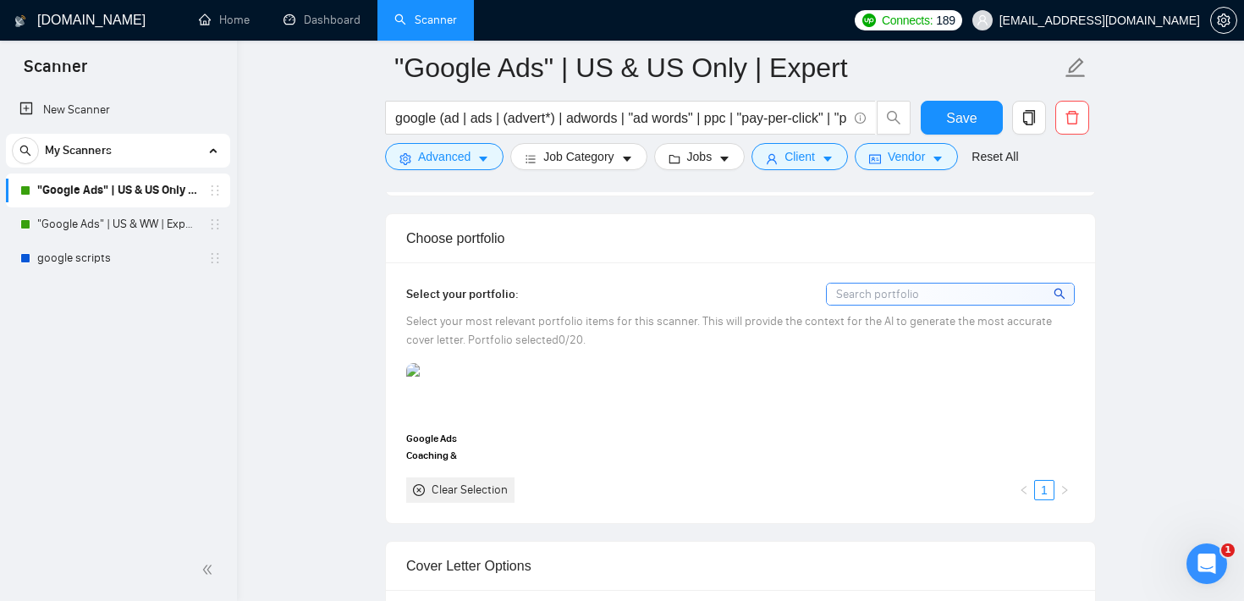
click at [606, 414] on div "Google Ads Coaching & Management Clear Selection 1" at bounding box center [740, 432] width 679 height 139
click at [655, 402] on div "Google Ads Coaching & Management Clear Selection 1" at bounding box center [740, 432] width 679 height 139
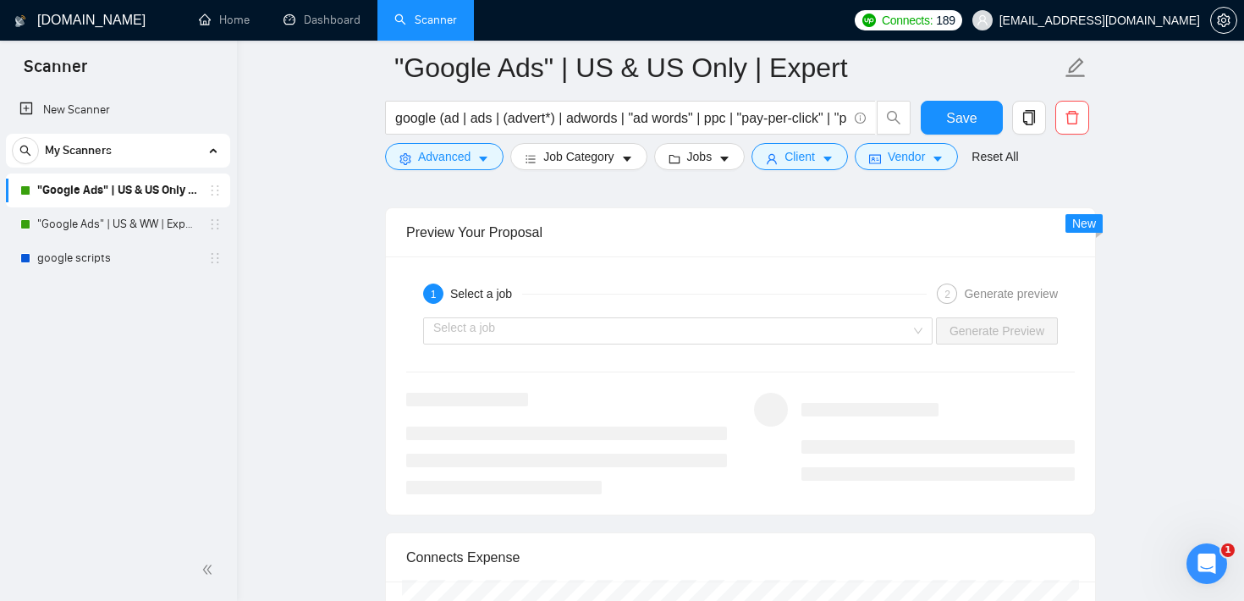
scroll to position [3276, 0]
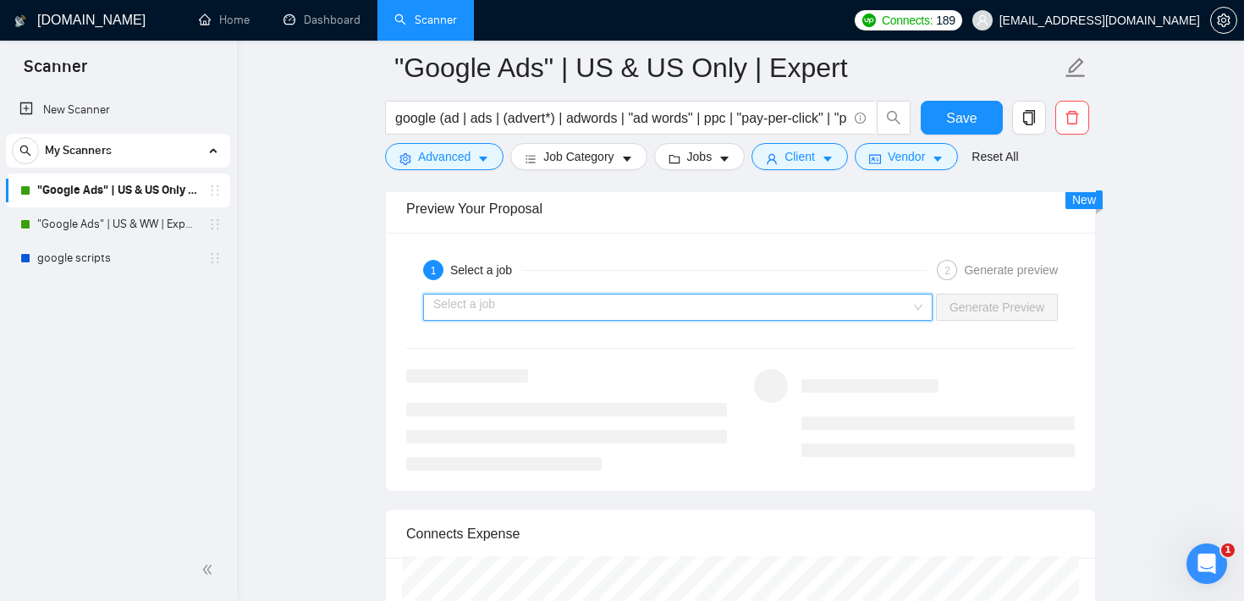
click at [619, 314] on input "search" at bounding box center [671, 307] width 477 height 25
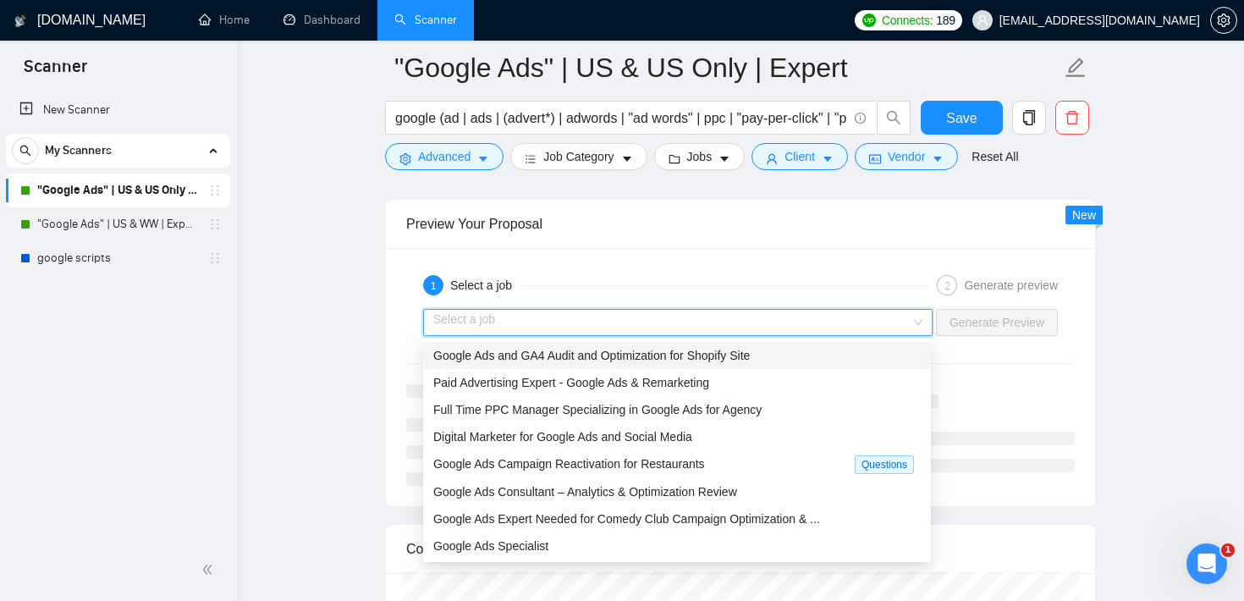
scroll to position [3260, 0]
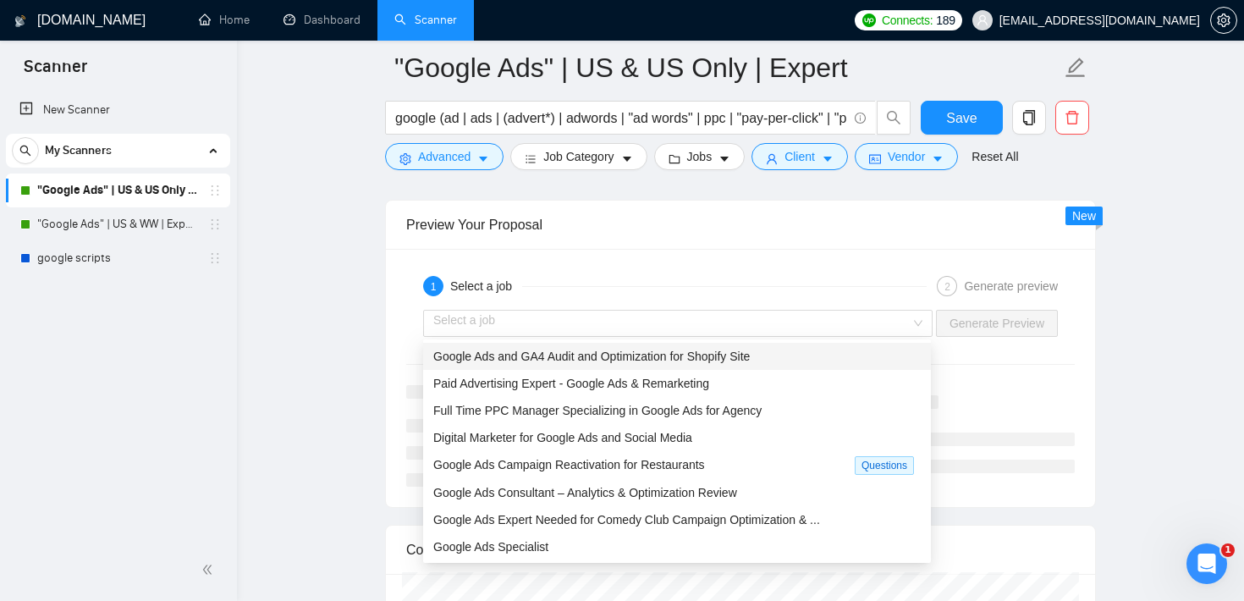
click at [664, 228] on div "Preview Your Proposal" at bounding box center [740, 225] width 669 height 48
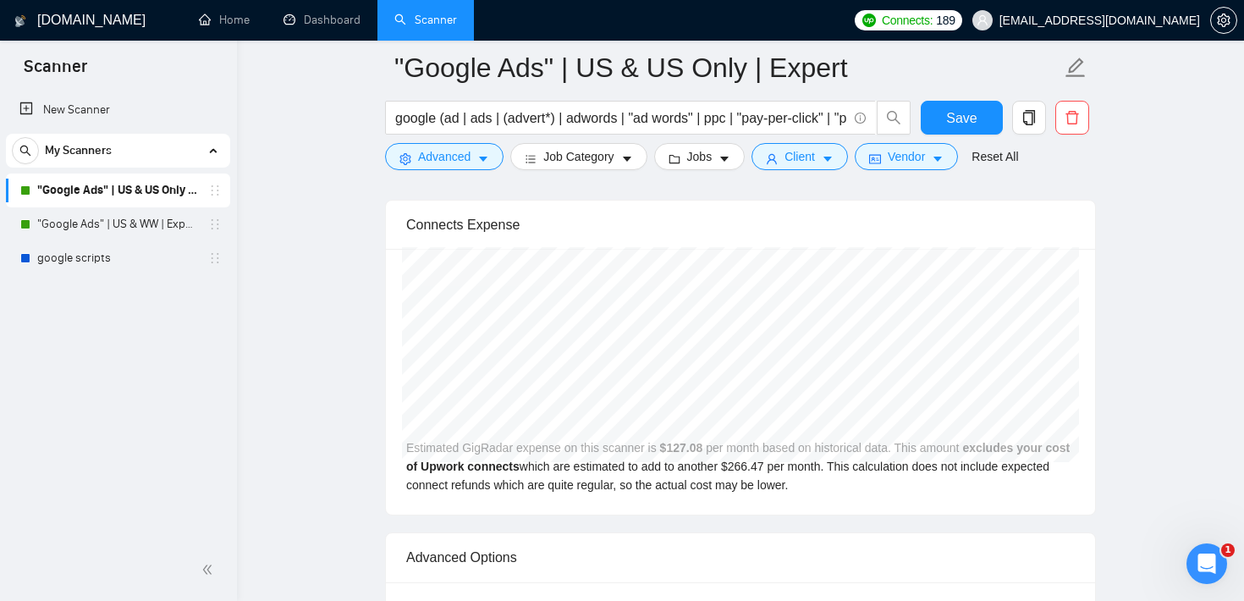
scroll to position [3586, 0]
click at [728, 160] on icon "caret-down" at bounding box center [725, 159] width 12 height 12
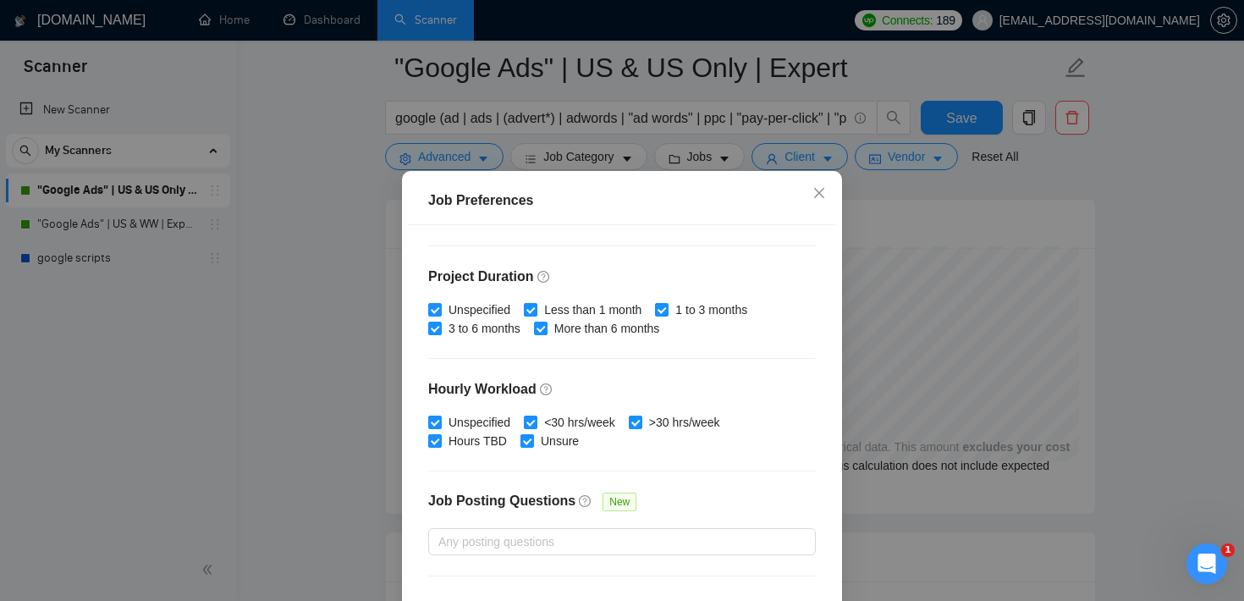
click at [532, 307] on input "Less than 1 month" at bounding box center [530, 309] width 12 height 12
checkbox input "false"
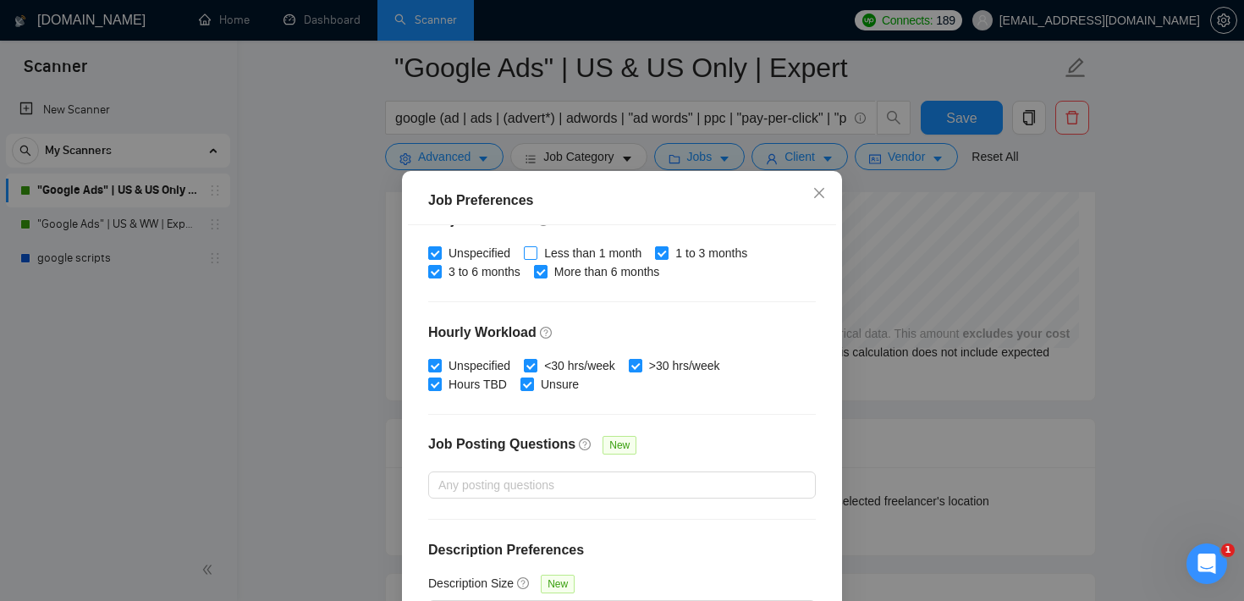
scroll to position [119, 0]
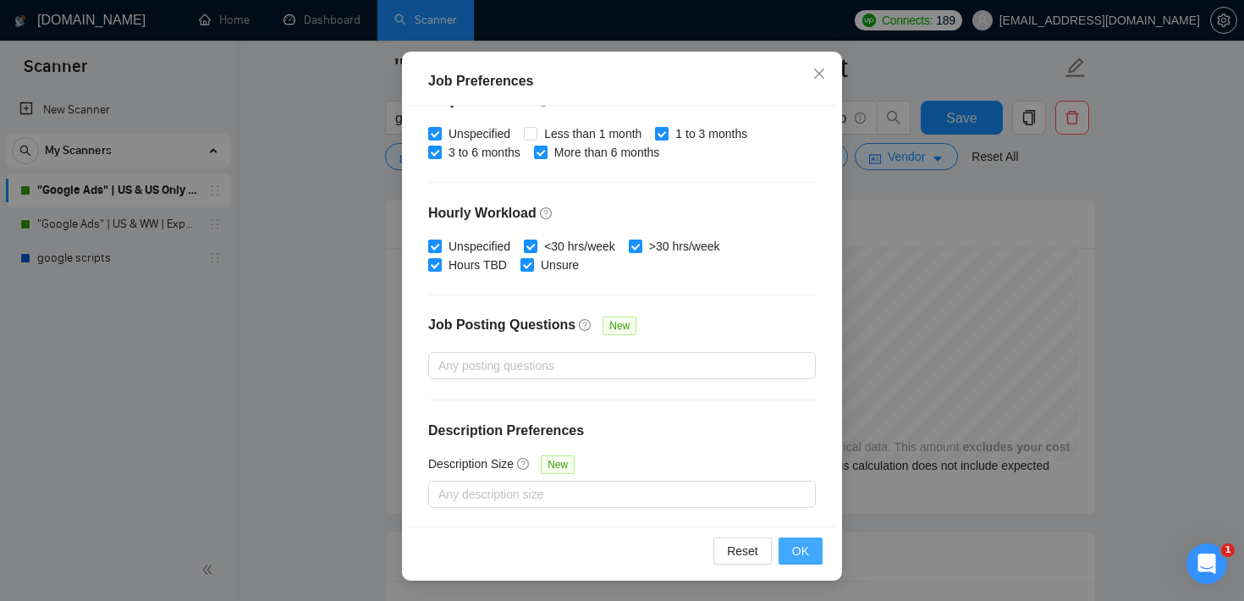
click at [805, 547] on span "OK" at bounding box center [800, 551] width 17 height 19
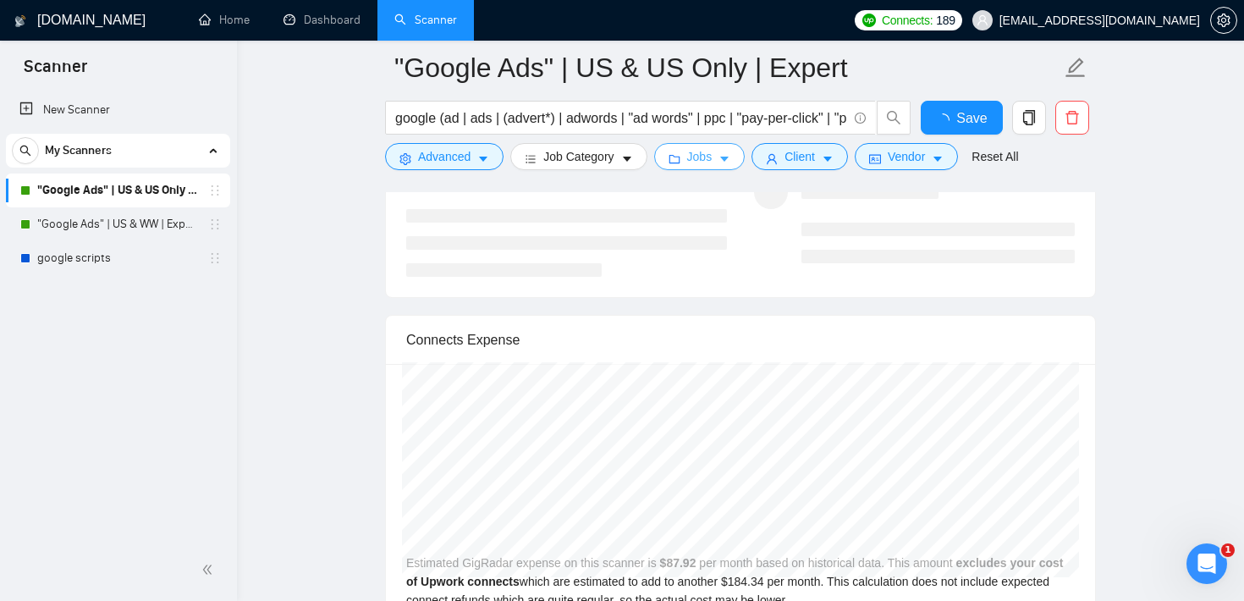
scroll to position [3456, 0]
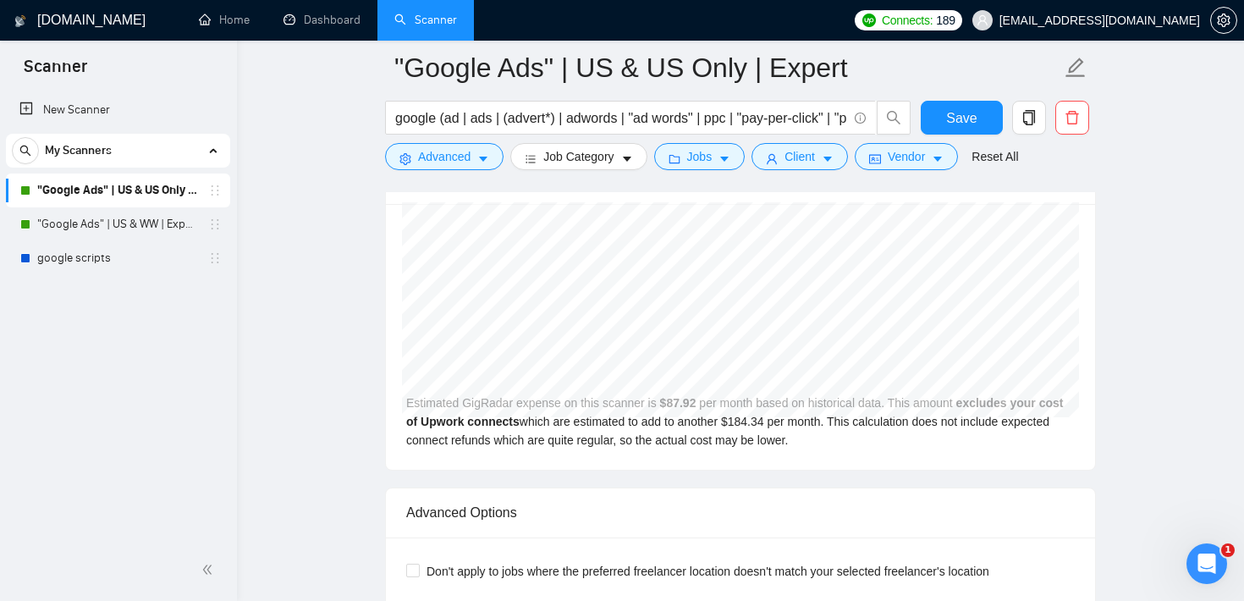
scroll to position [3624, 0]
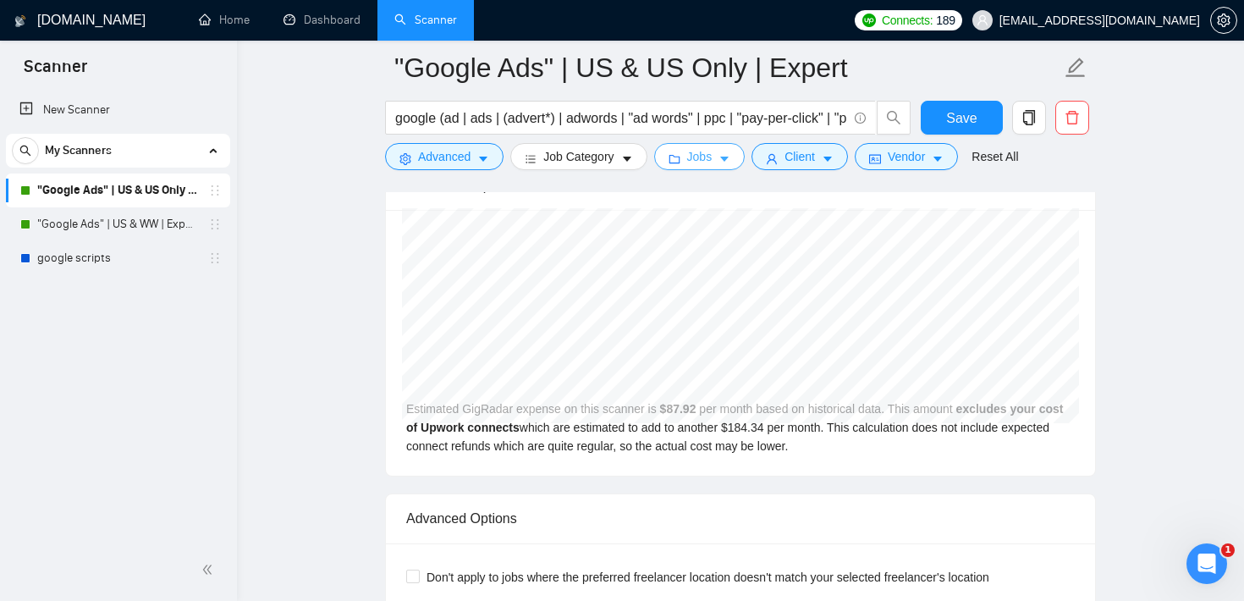
click at [723, 164] on button "Jobs" at bounding box center [699, 156] width 91 height 27
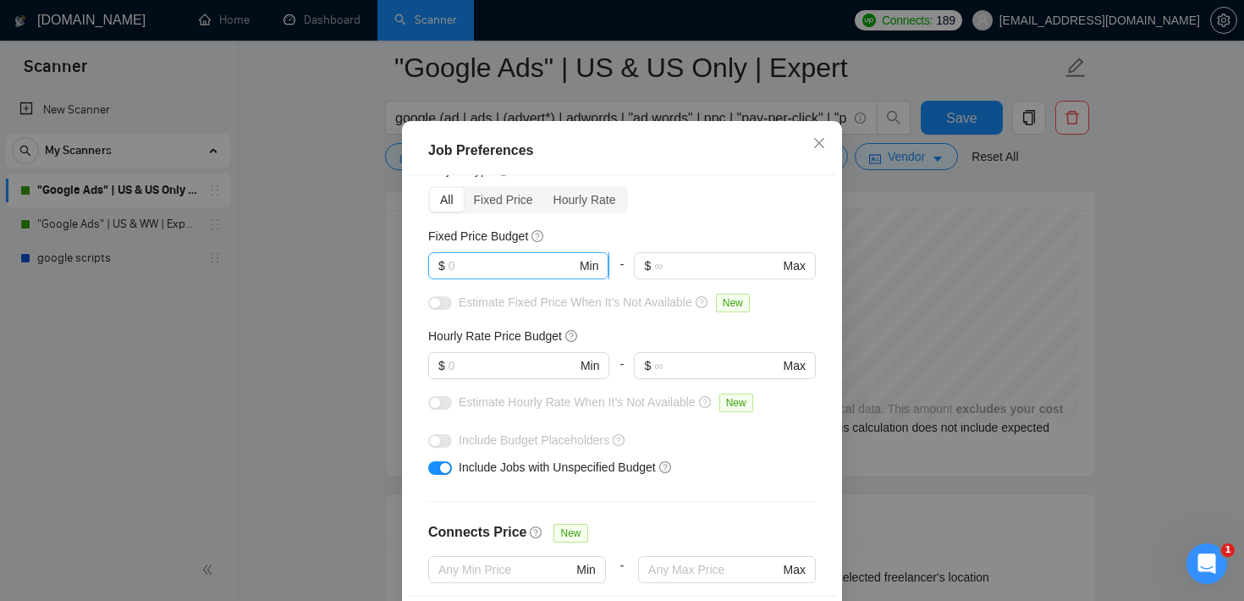
scroll to position [66, 0]
click at [471, 278] on input "text" at bounding box center [513, 268] width 128 height 19
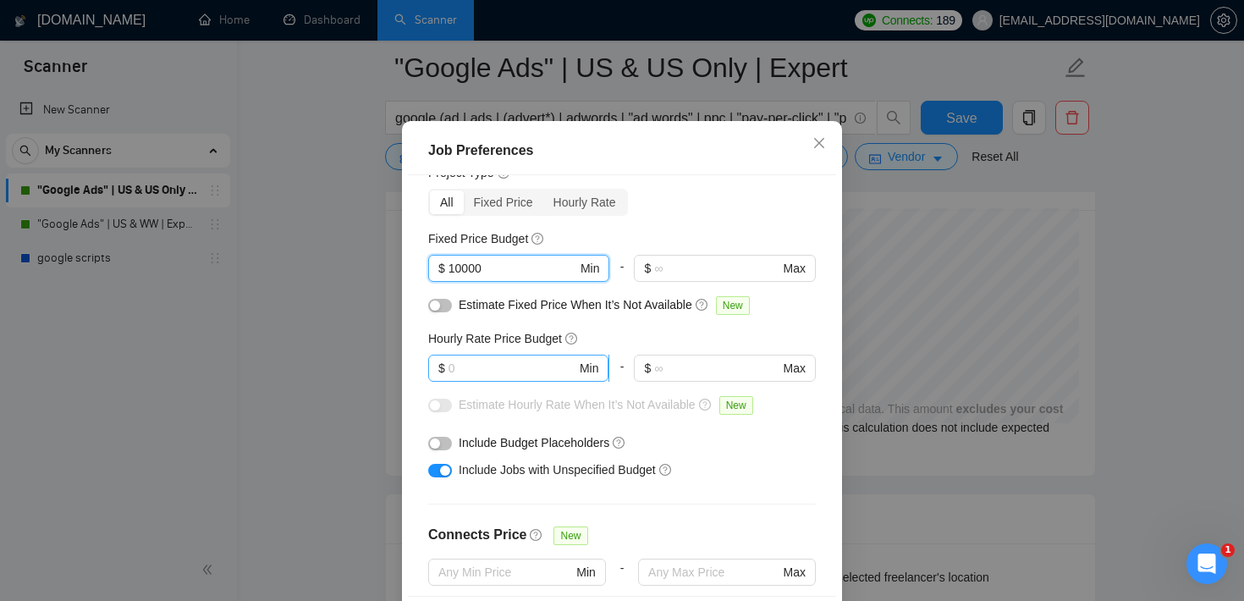
type input "10000"
click at [460, 378] on input "text" at bounding box center [513, 368] width 128 height 19
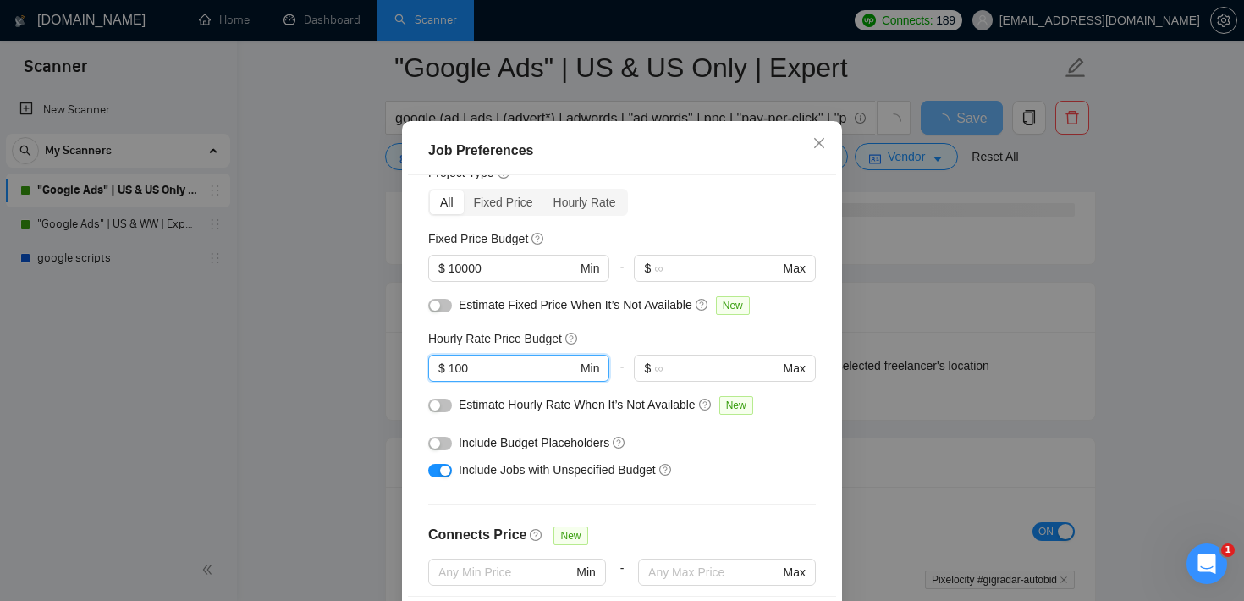
type input "100"
click at [442, 476] on div "button" at bounding box center [445, 471] width 10 height 10
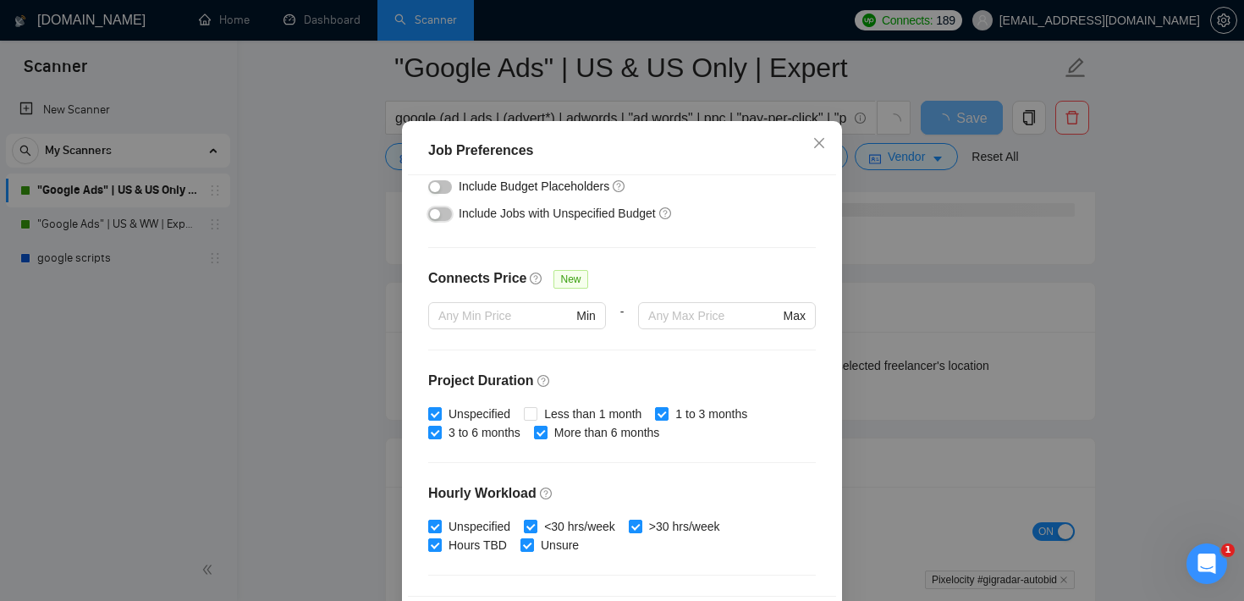
scroll to position [324, 0]
click at [536, 417] on input "Less than 1 month" at bounding box center [530, 411] width 12 height 12
checkbox input "true"
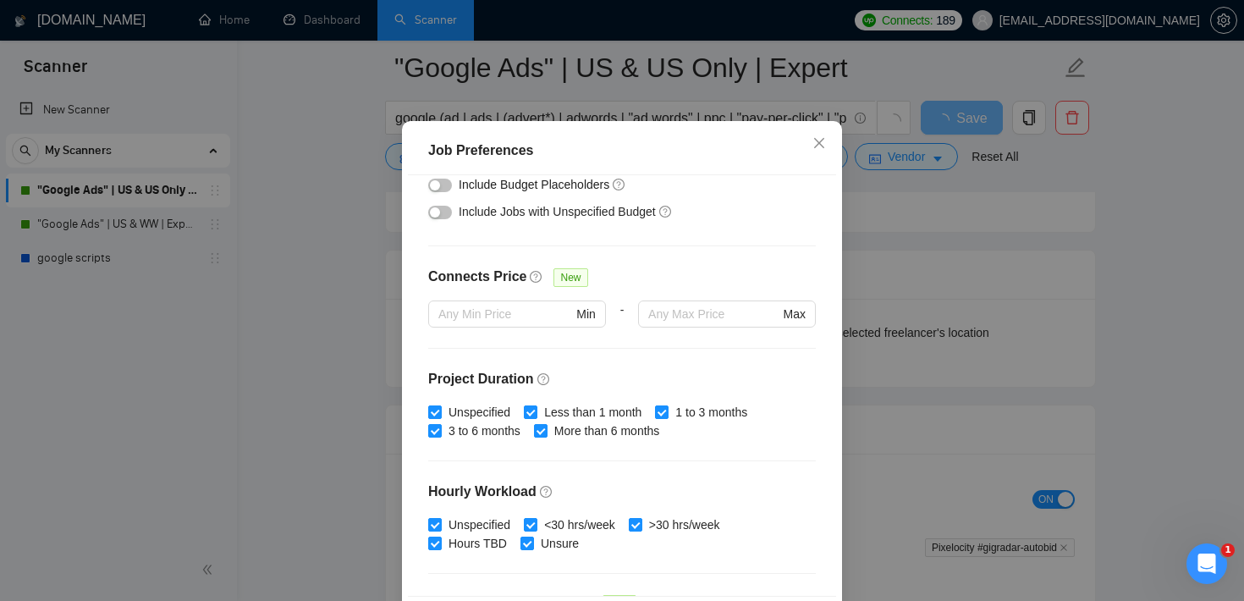
scroll to position [533, 0]
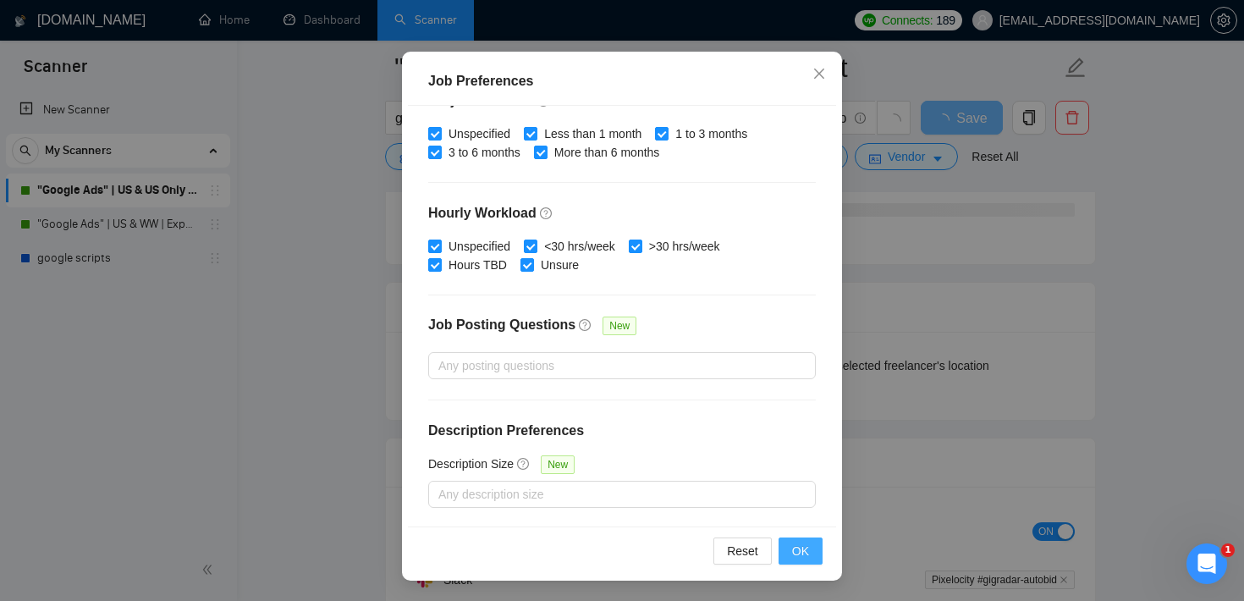
click at [808, 552] on span "OK" at bounding box center [800, 551] width 17 height 19
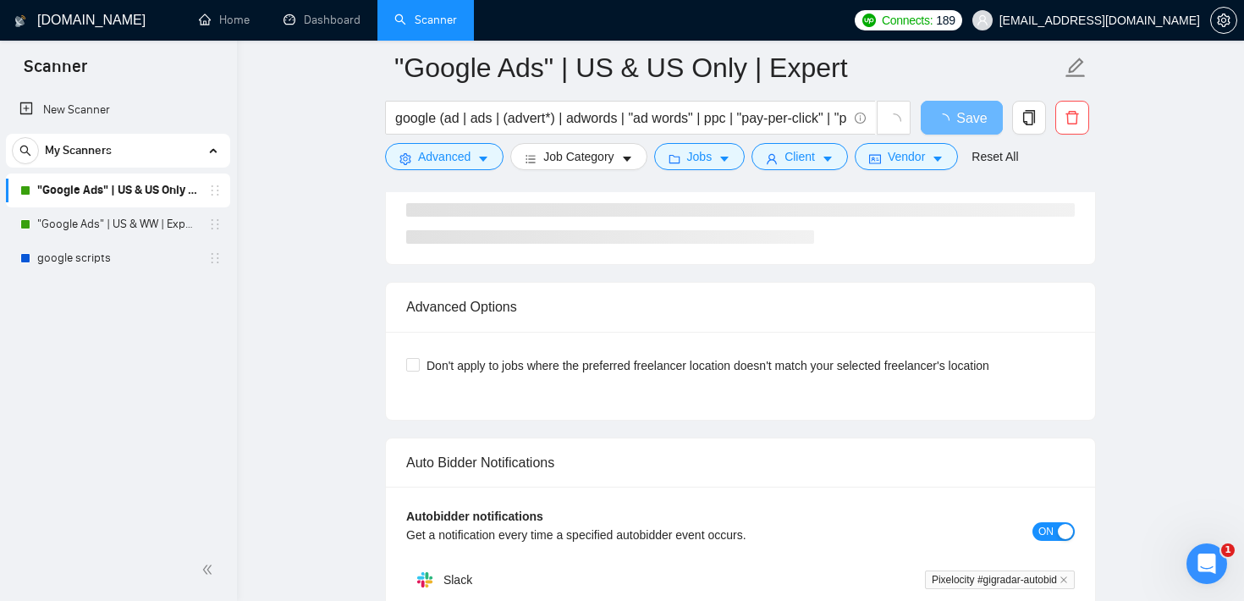
scroll to position [50, 0]
click at [898, 165] on span "Vendor" at bounding box center [906, 156] width 37 height 19
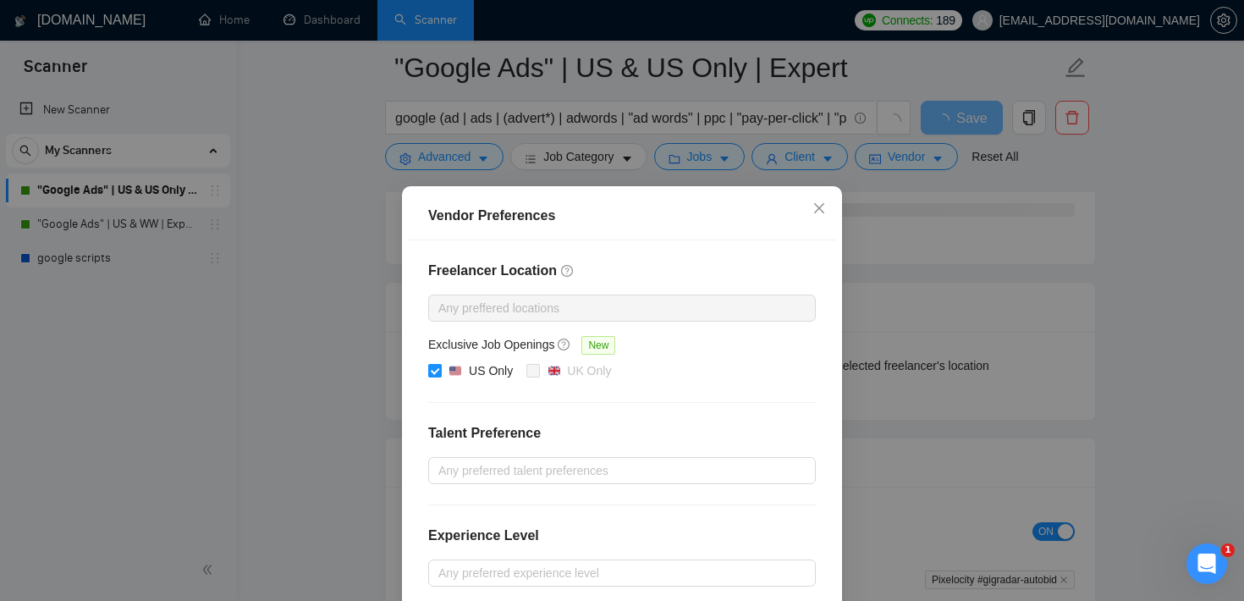
click at [434, 371] on input "US Only" at bounding box center [434, 370] width 12 height 12
checkbox input "false"
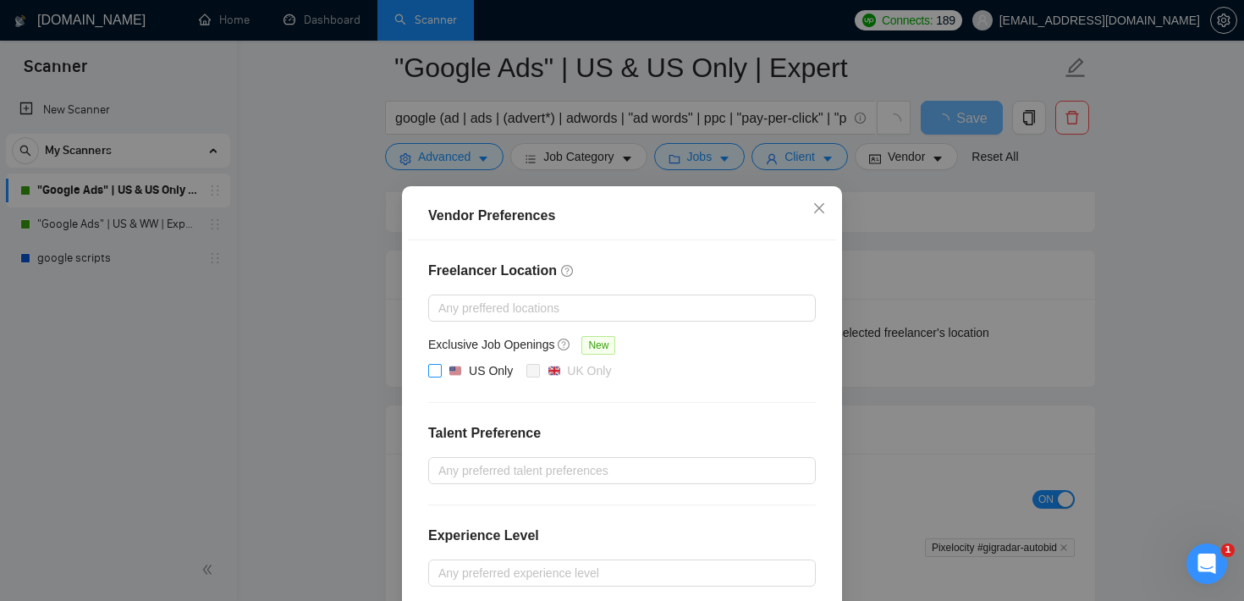
scroll to position [182, 0]
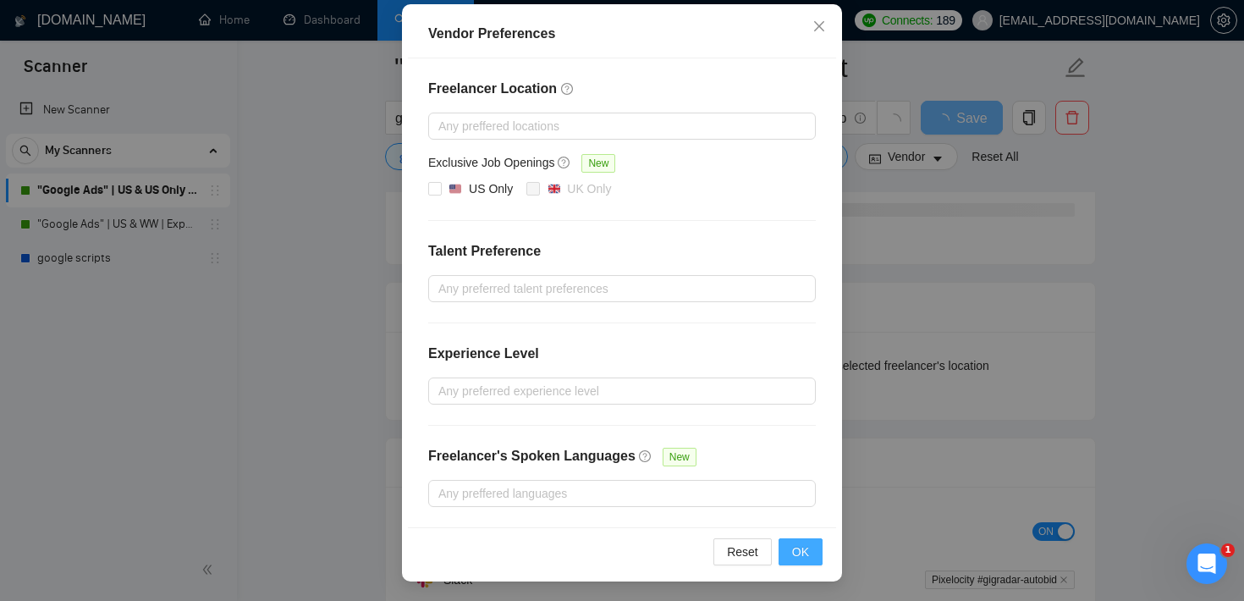
click at [816, 548] on button "OK" at bounding box center [801, 551] width 44 height 27
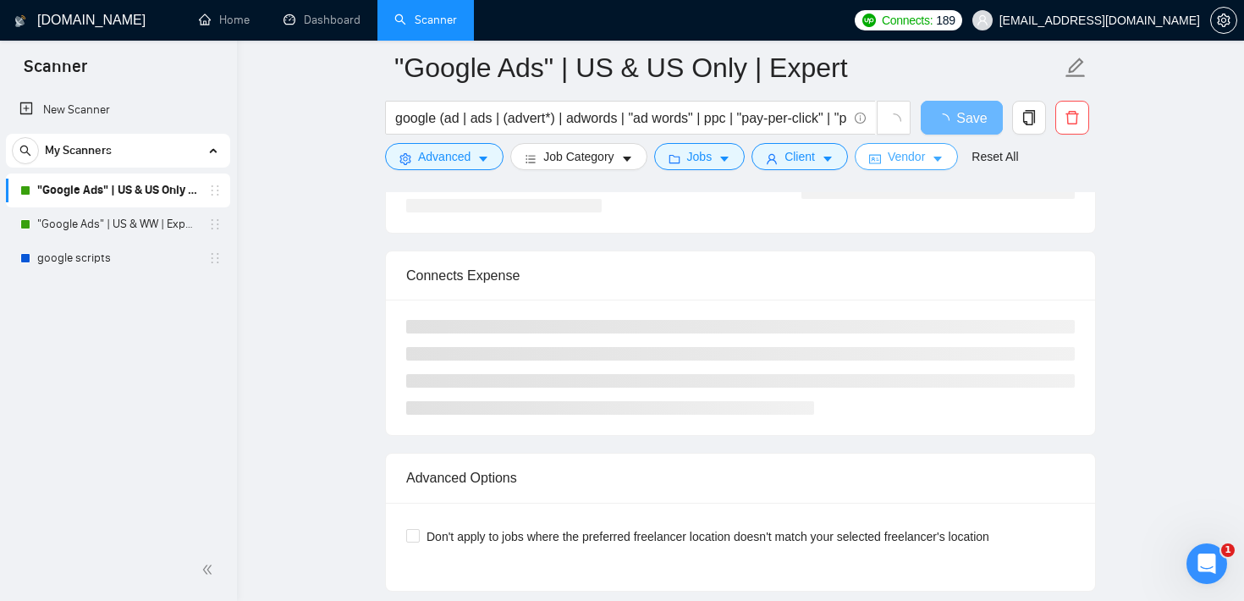
scroll to position [3451, 0]
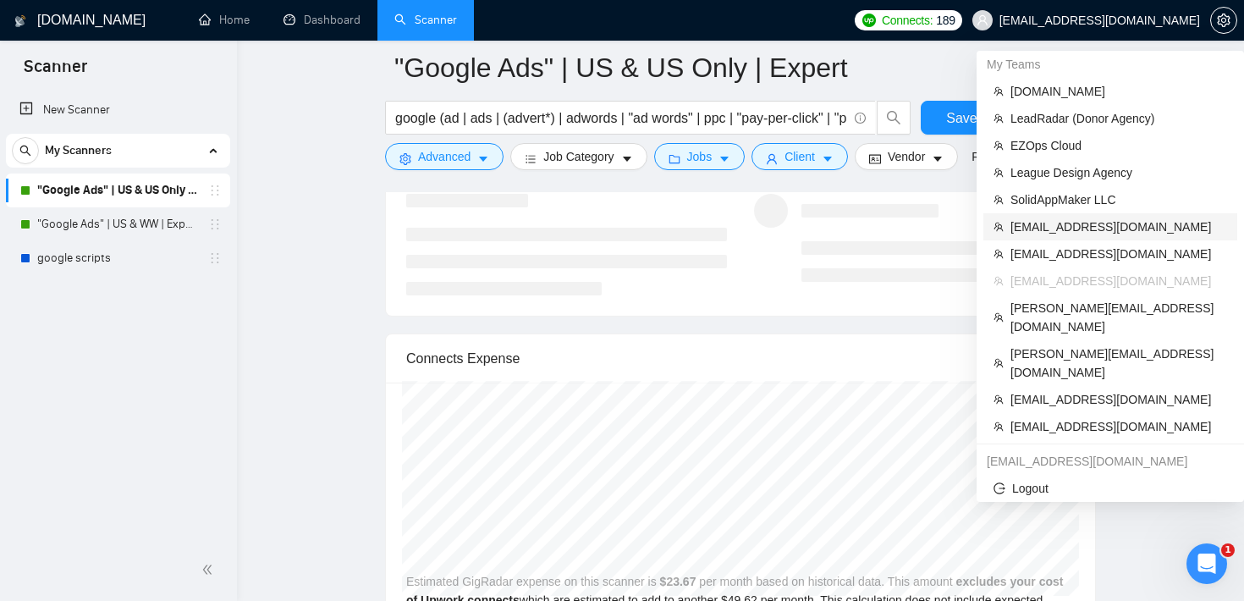
click at [1100, 225] on span "[EMAIL_ADDRESS][DOMAIN_NAME]" at bounding box center [1119, 227] width 217 height 19
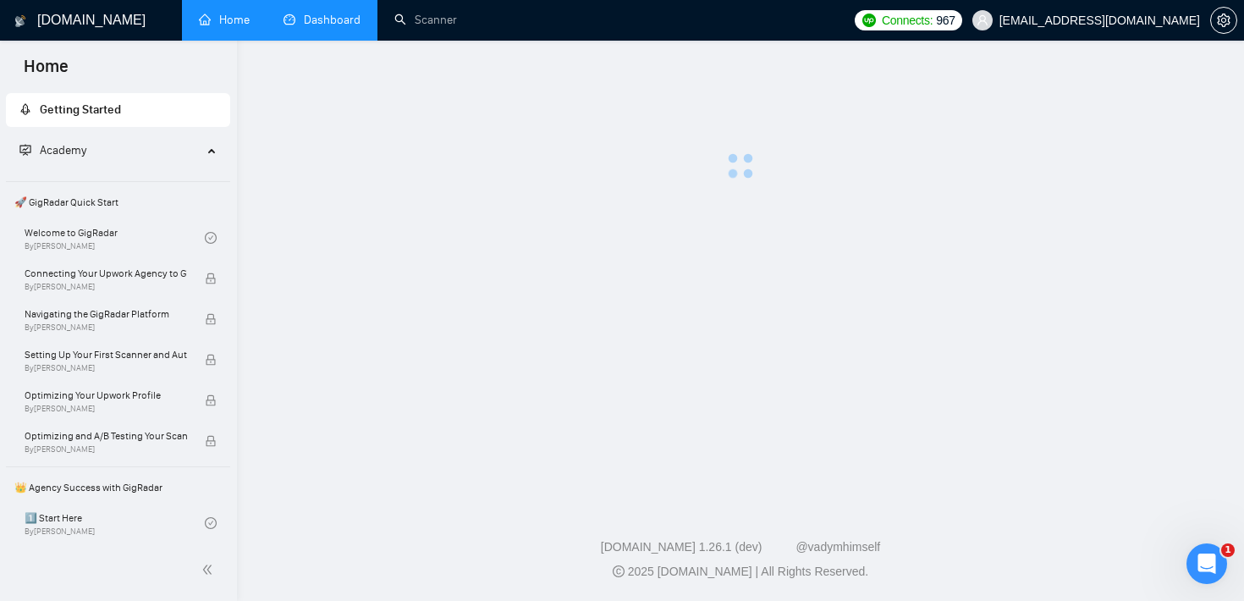
click at [341, 25] on link "Dashboard" at bounding box center [322, 20] width 77 height 14
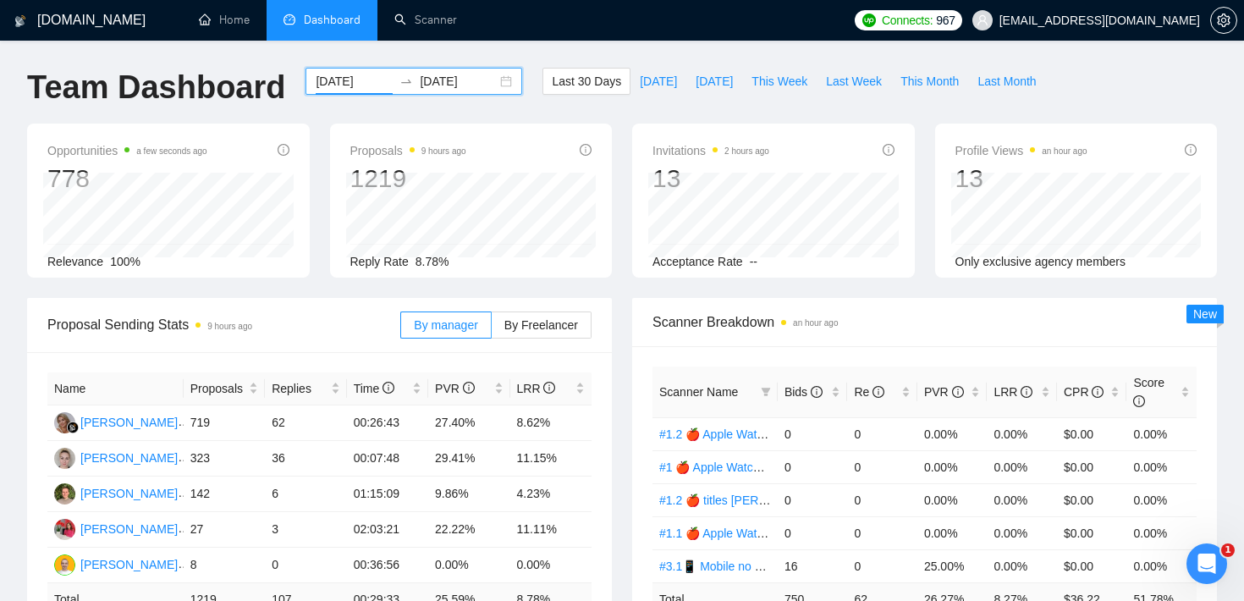
click at [378, 82] on input "2025-08-26" at bounding box center [354, 81] width 77 height 19
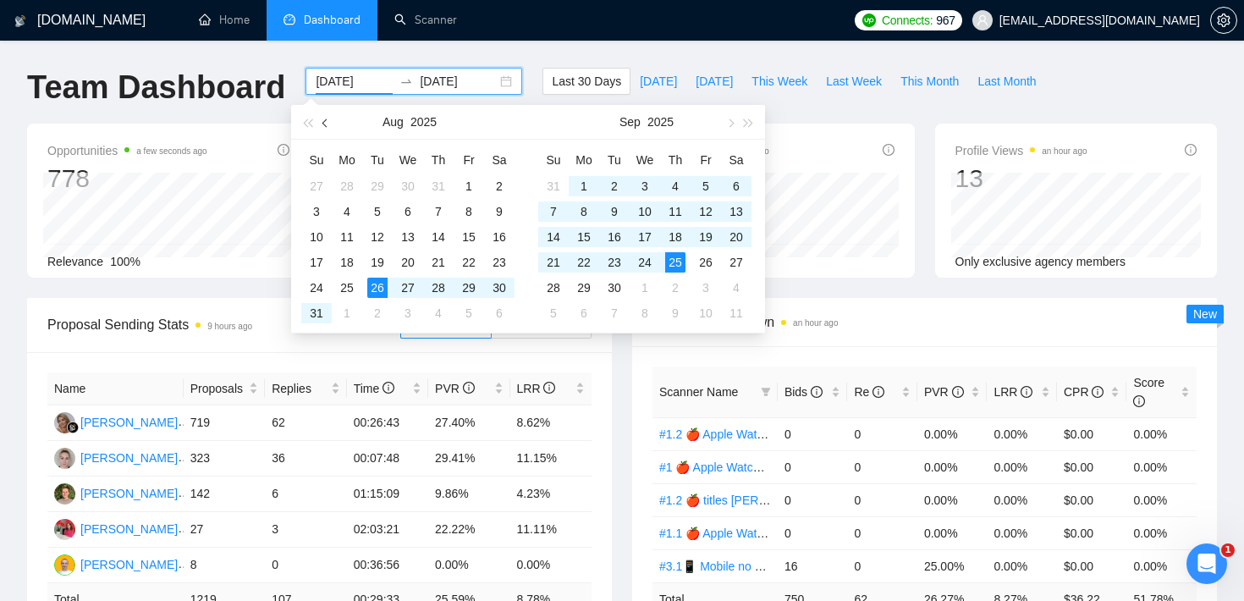
click at [326, 127] on button "button" at bounding box center [326, 122] width 19 height 34
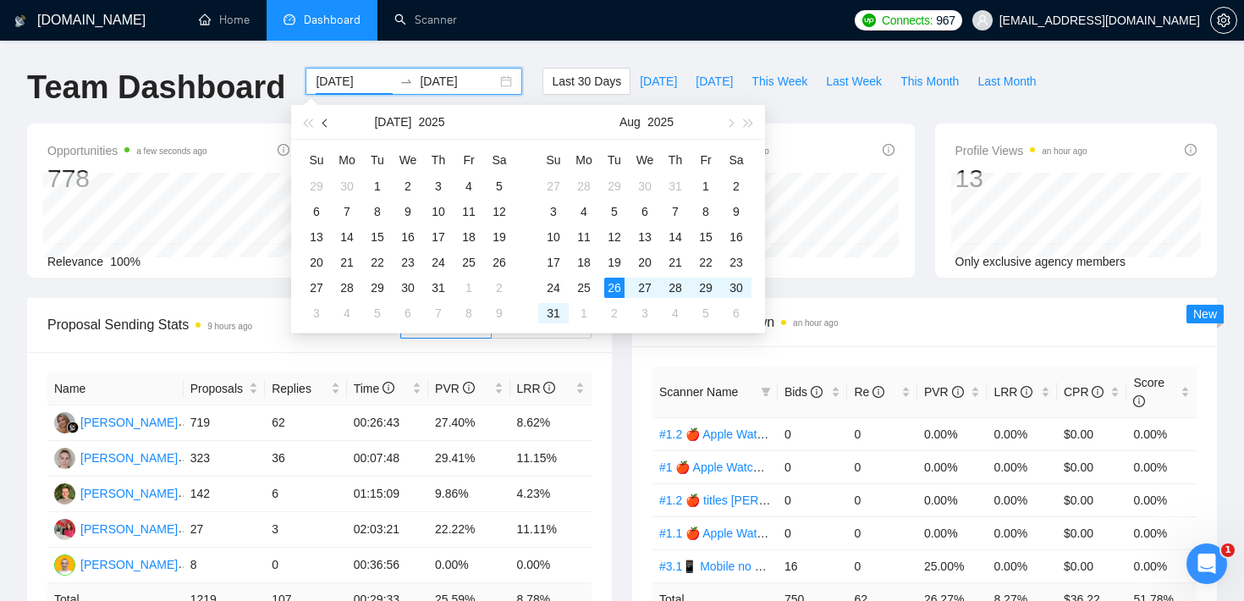
click at [326, 127] on button "button" at bounding box center [326, 122] width 19 height 34
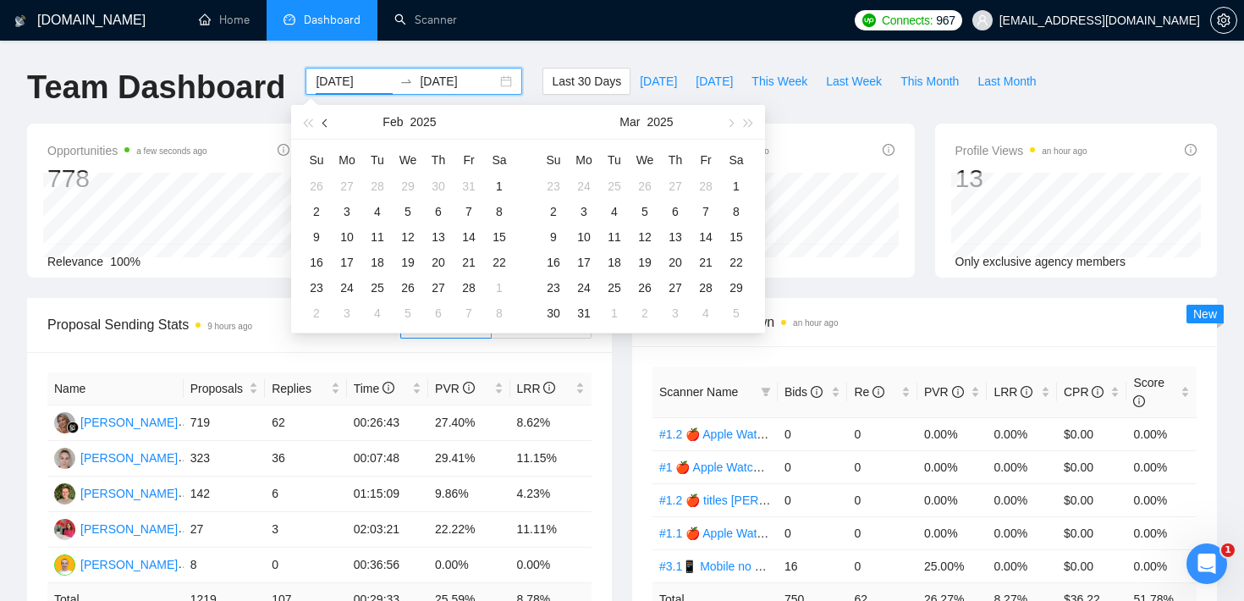
click at [326, 127] on button "button" at bounding box center [326, 122] width 19 height 34
type input "2025-01-01"
click at [412, 186] on div "1" at bounding box center [408, 186] width 20 height 20
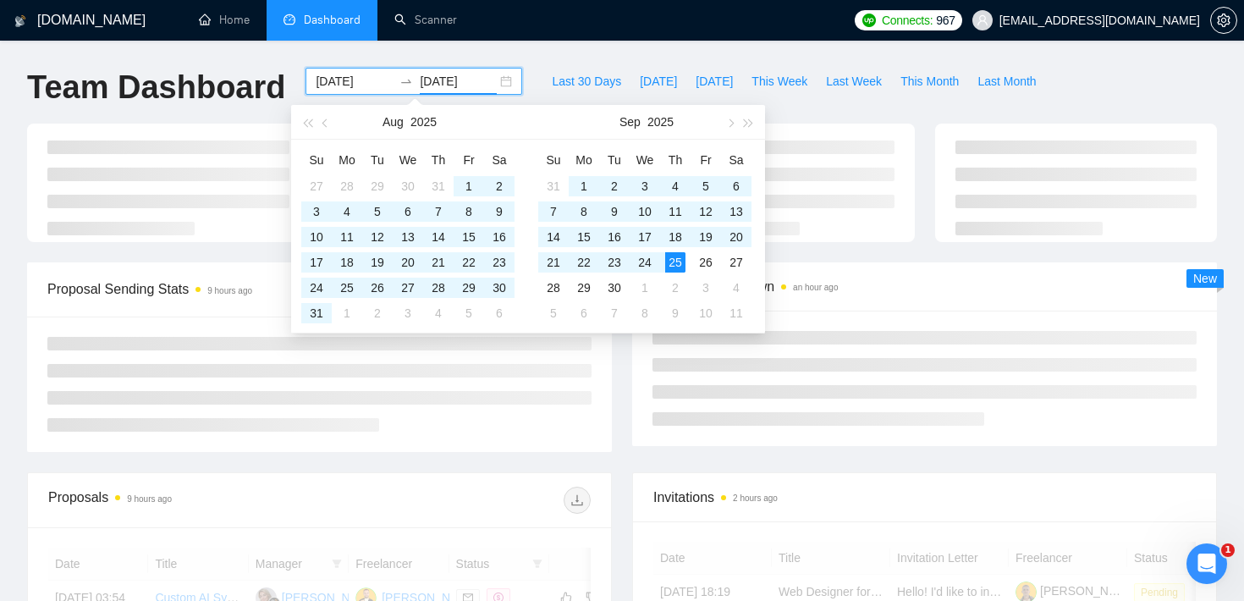
click at [531, 55] on div "GigRadar.io Home Dashboard Scanner Connects: 967 serhii.verzhbytskyi@snotor.pro…" at bounding box center [622, 582] width 1244 height 1165
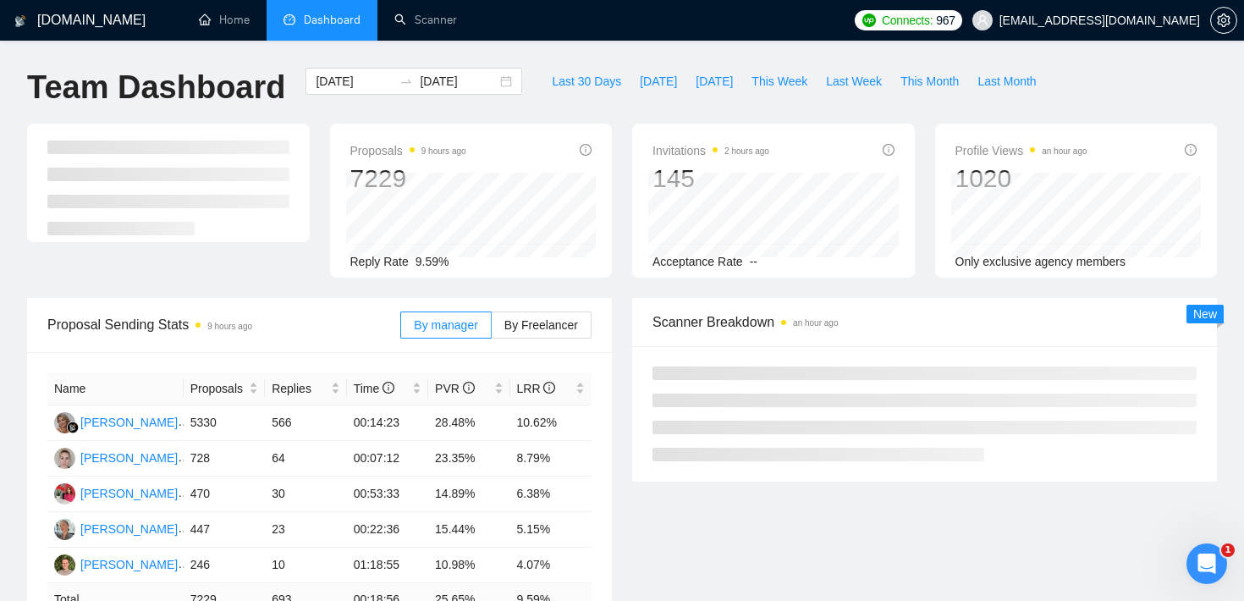
click at [616, 285] on div "Proposals 9 hours ago 7229 Reply Rate 9.59% Invitations 2 hours ago 145 Accepta…" at bounding box center [622, 211] width 1210 height 174
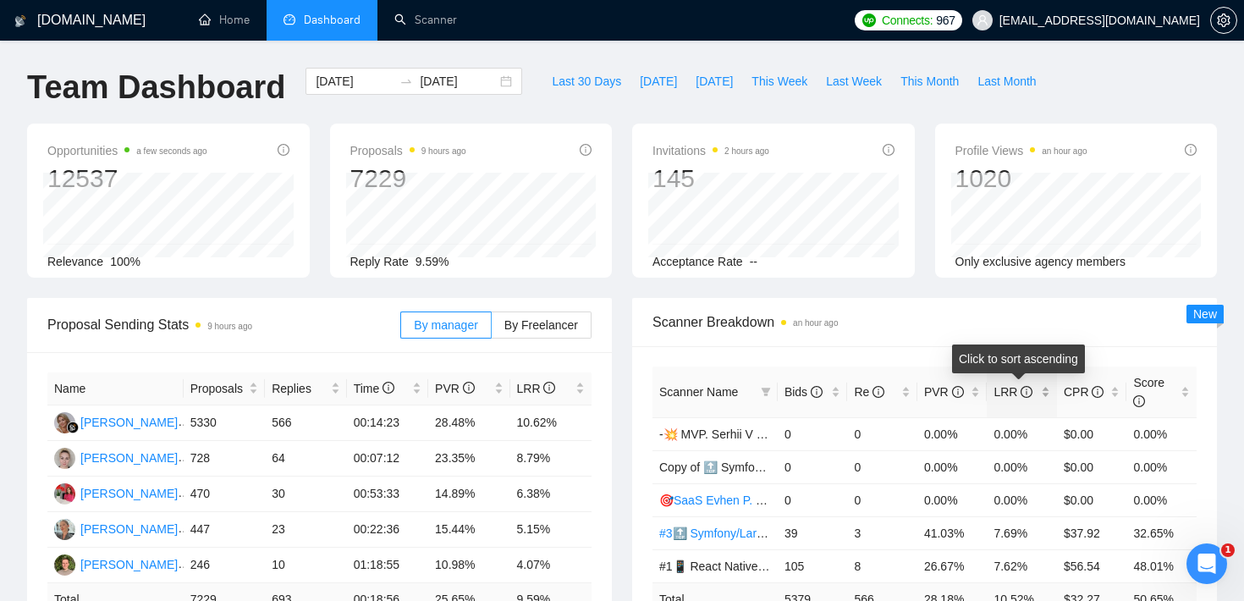
click at [1050, 390] on div "LRR" at bounding box center [1022, 392] width 57 height 19
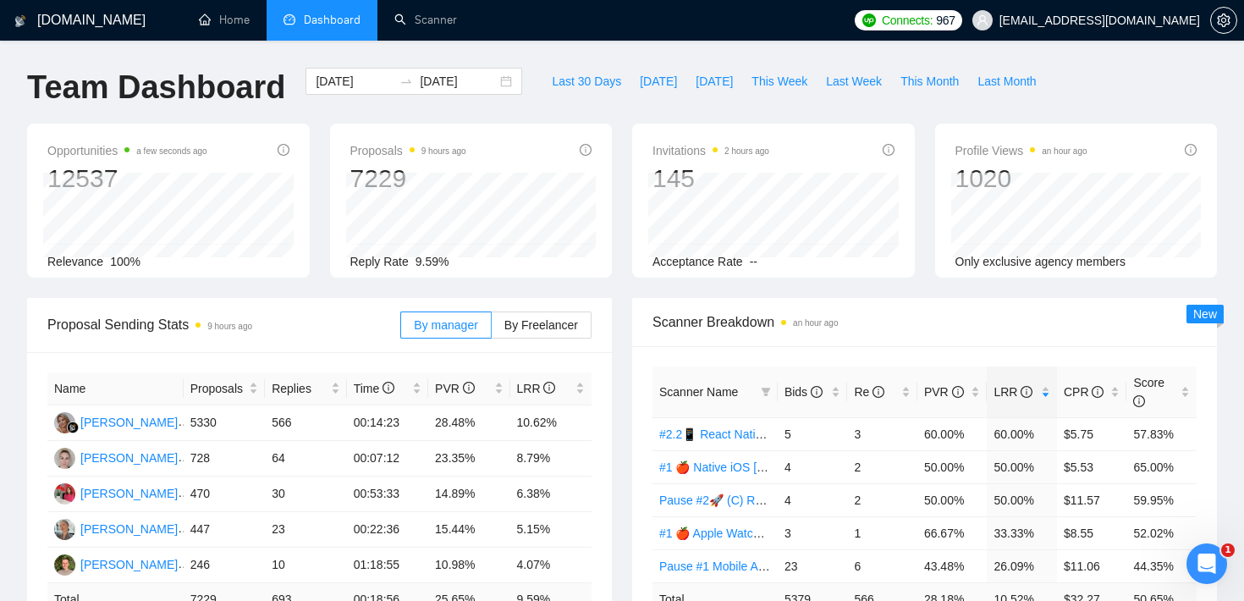
click at [929, 287] on div "Opportunities a few seconds ago 12537 Relevance 100% Proposals 9 hours ago 7229…" at bounding box center [622, 211] width 1210 height 174
